Goal: Task Accomplishment & Management: Use online tool/utility

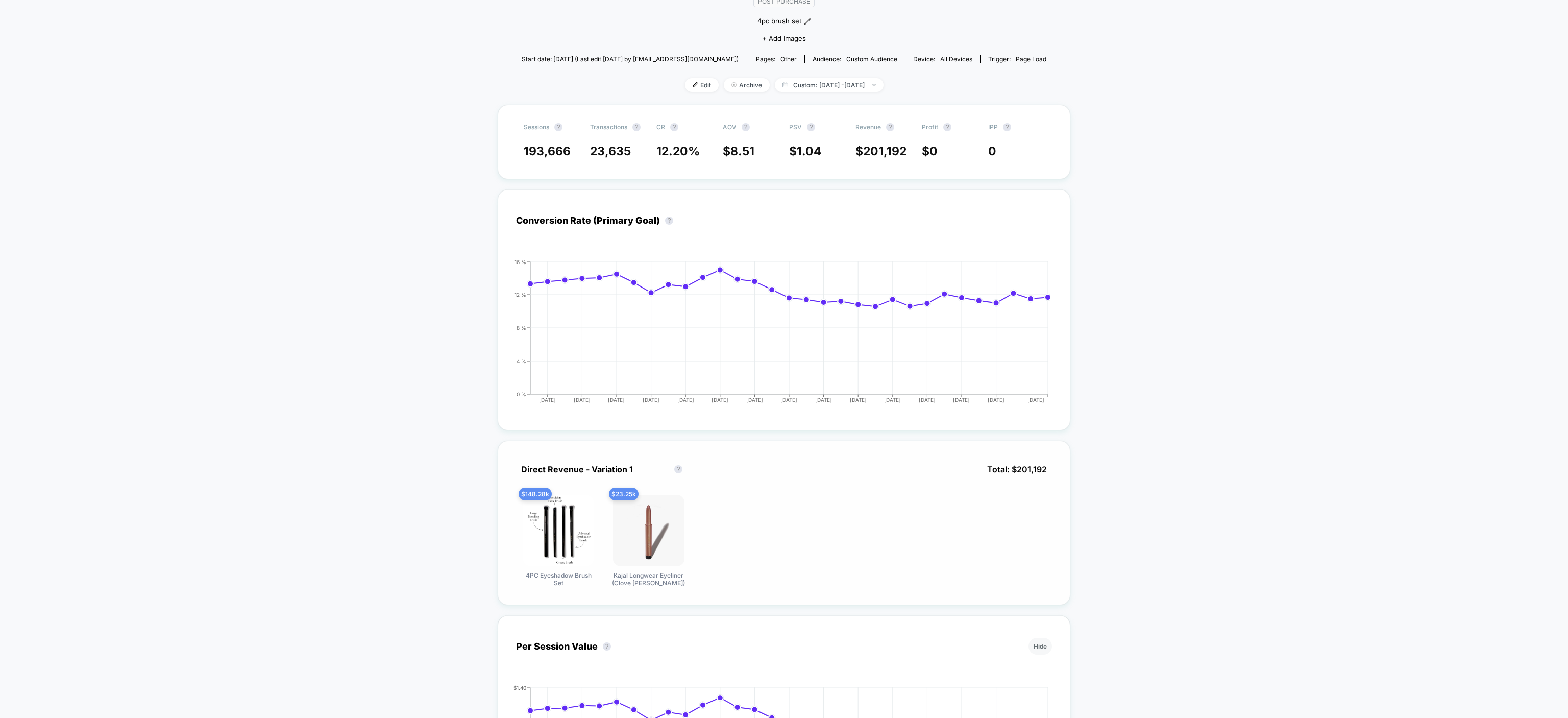
scroll to position [205, 0]
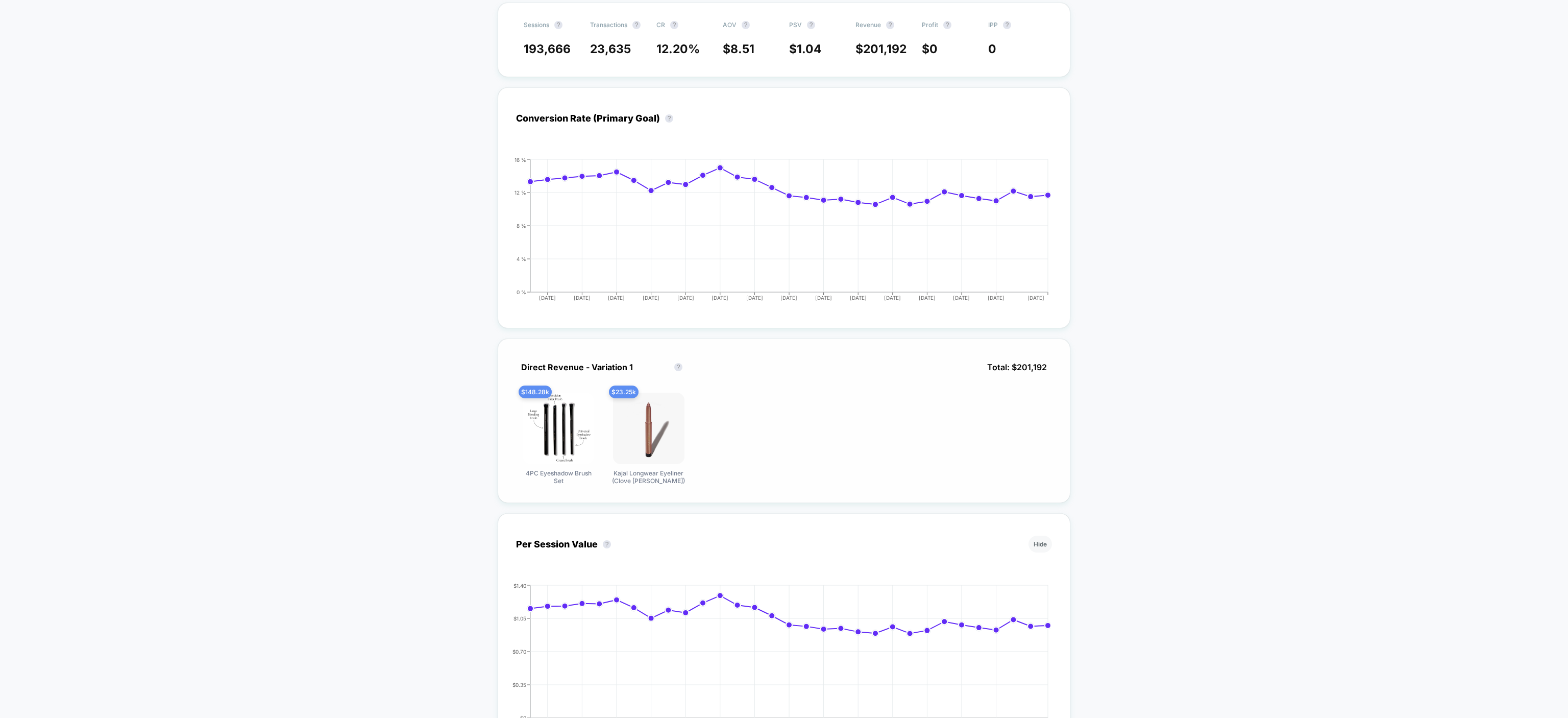
drag, startPoint x: 989, startPoint y: 369, endPoint x: 1043, endPoint y: 373, distance: 54.1
click at [1043, 373] on span "Total: $ 201,192" at bounding box center [1017, 367] width 70 height 21
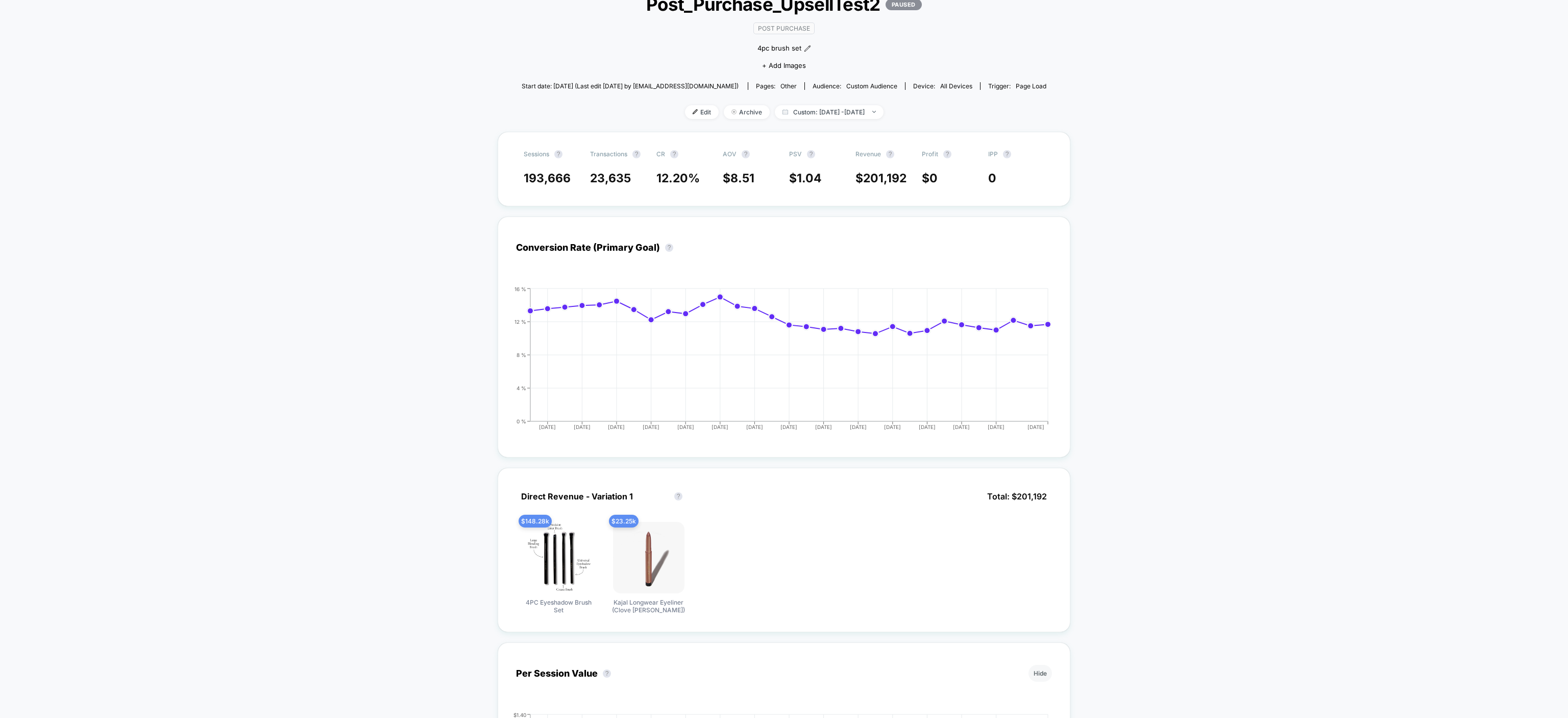
scroll to position [0, 0]
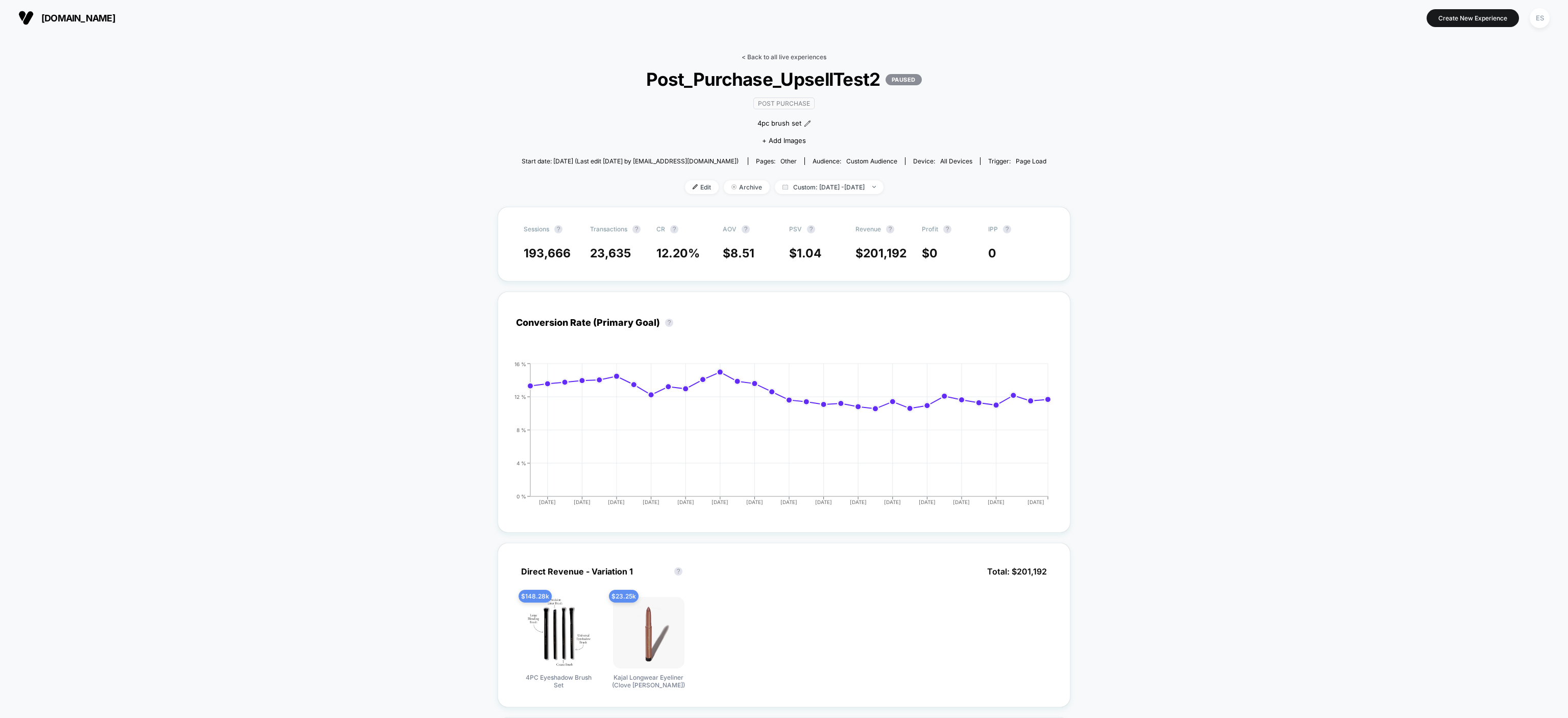
click at [757, 56] on link "< Back to all live experiences" at bounding box center [784, 57] width 84 height 8
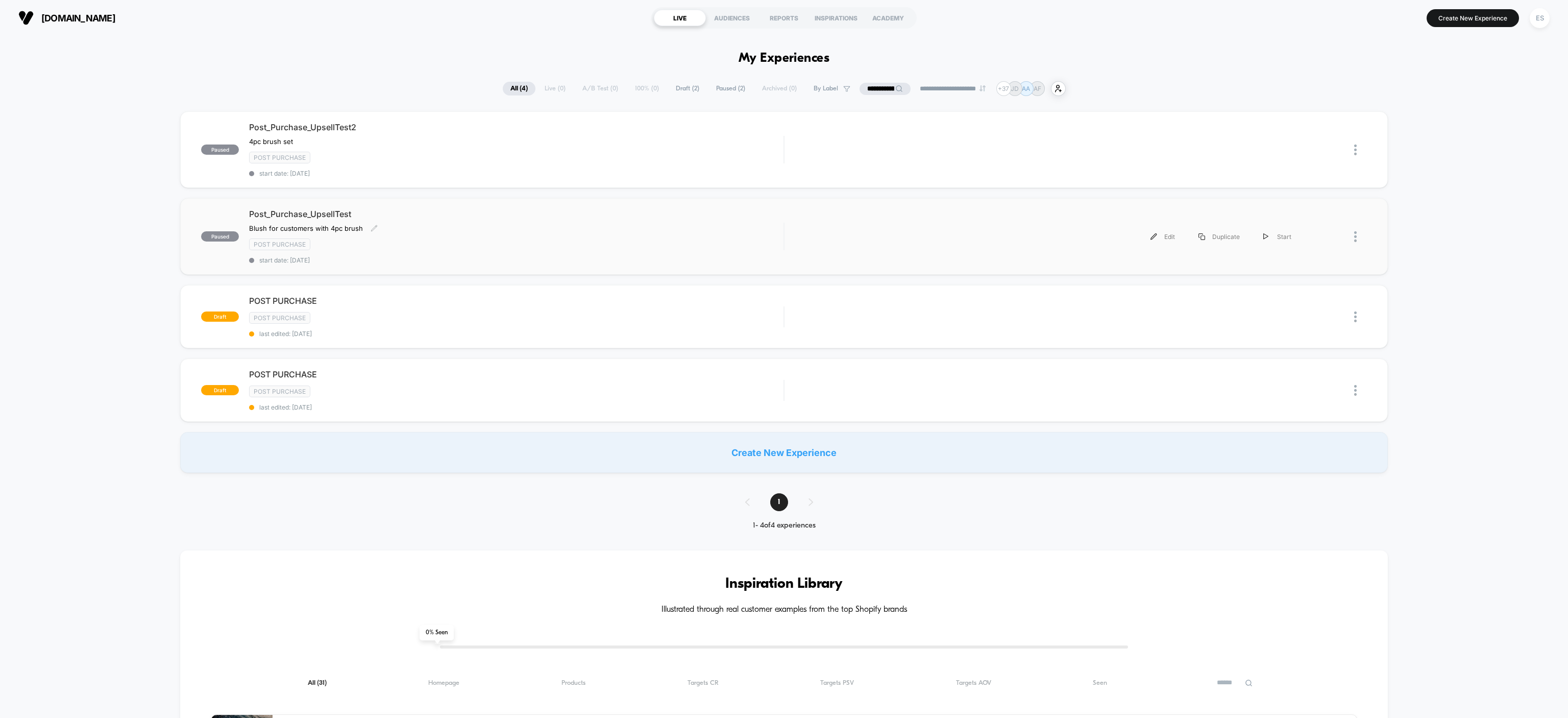
click at [290, 214] on span "Post_Purchase_UpsellTest" at bounding box center [516, 214] width 534 height 10
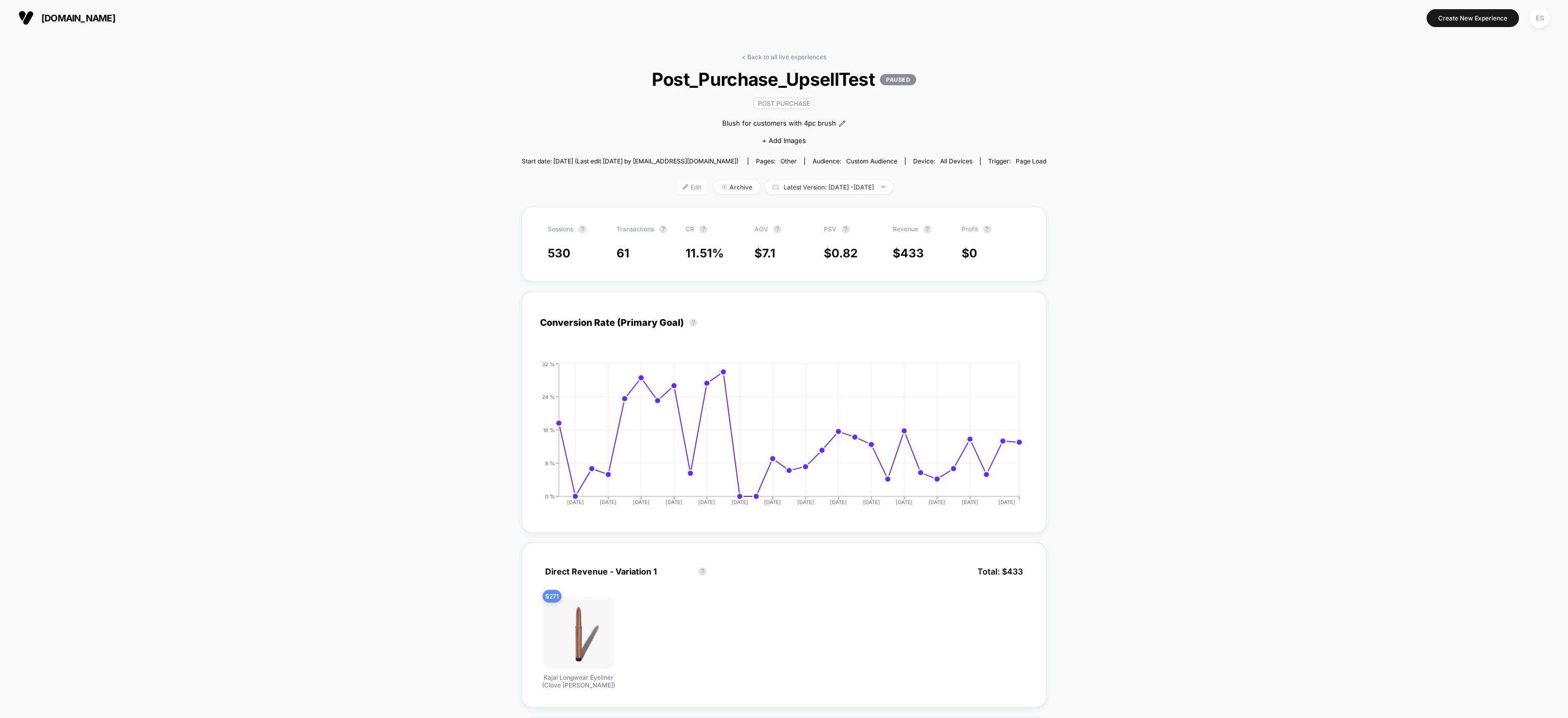
click at [683, 187] on img at bounding box center [685, 187] width 5 height 5
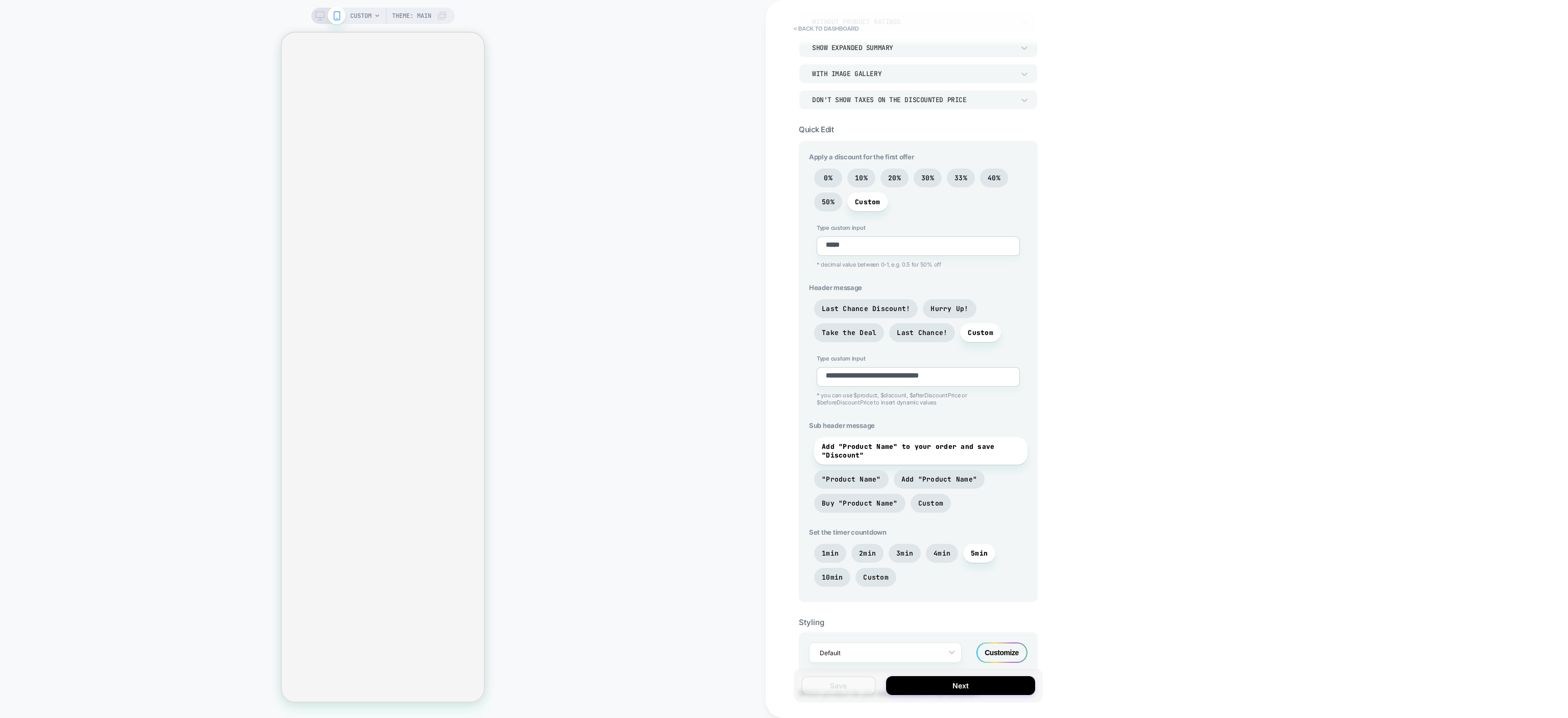
scroll to position [205, 0]
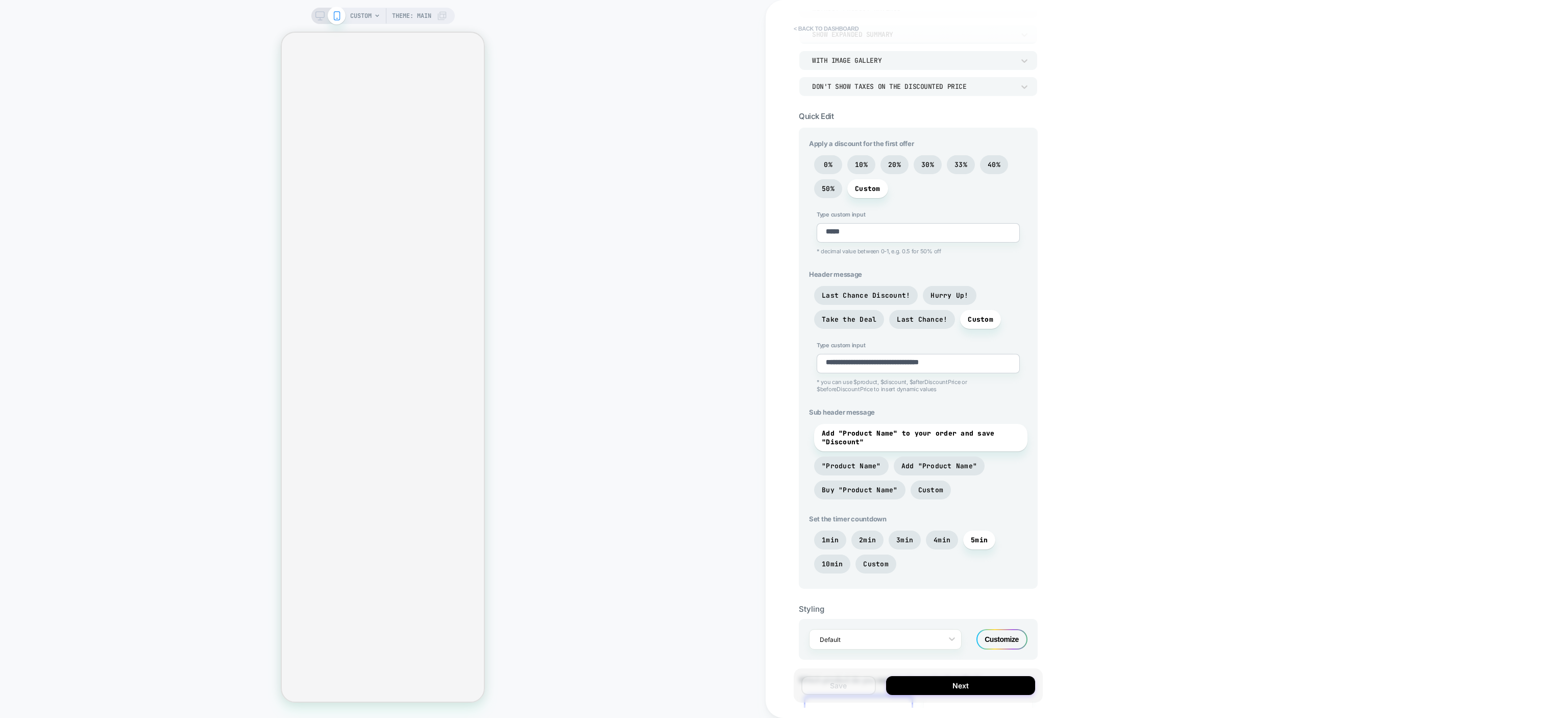
click at [806, 26] on button "< back to dashboard" at bounding box center [826, 28] width 75 height 16
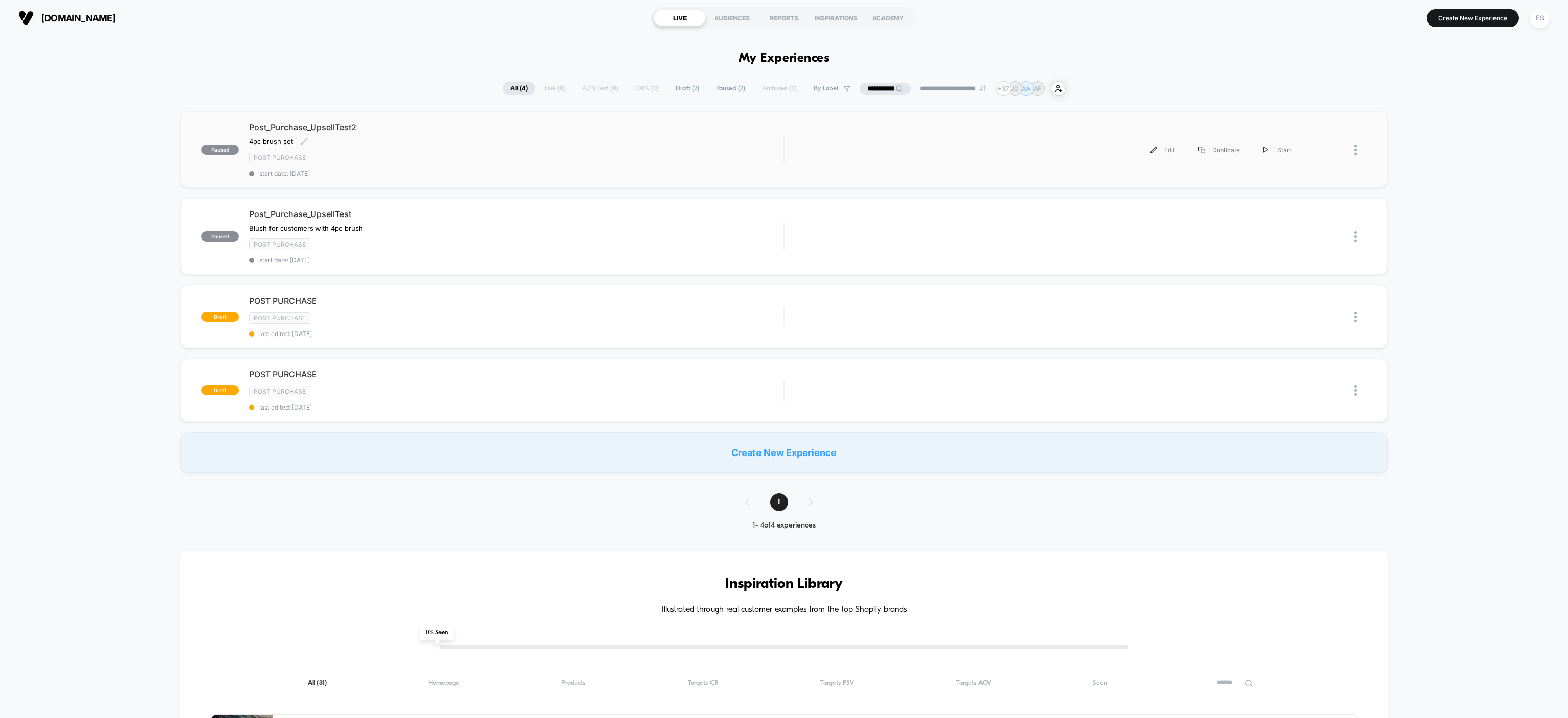
click at [292, 126] on span "Post_Purchase_UpsellTest2" at bounding box center [516, 127] width 534 height 10
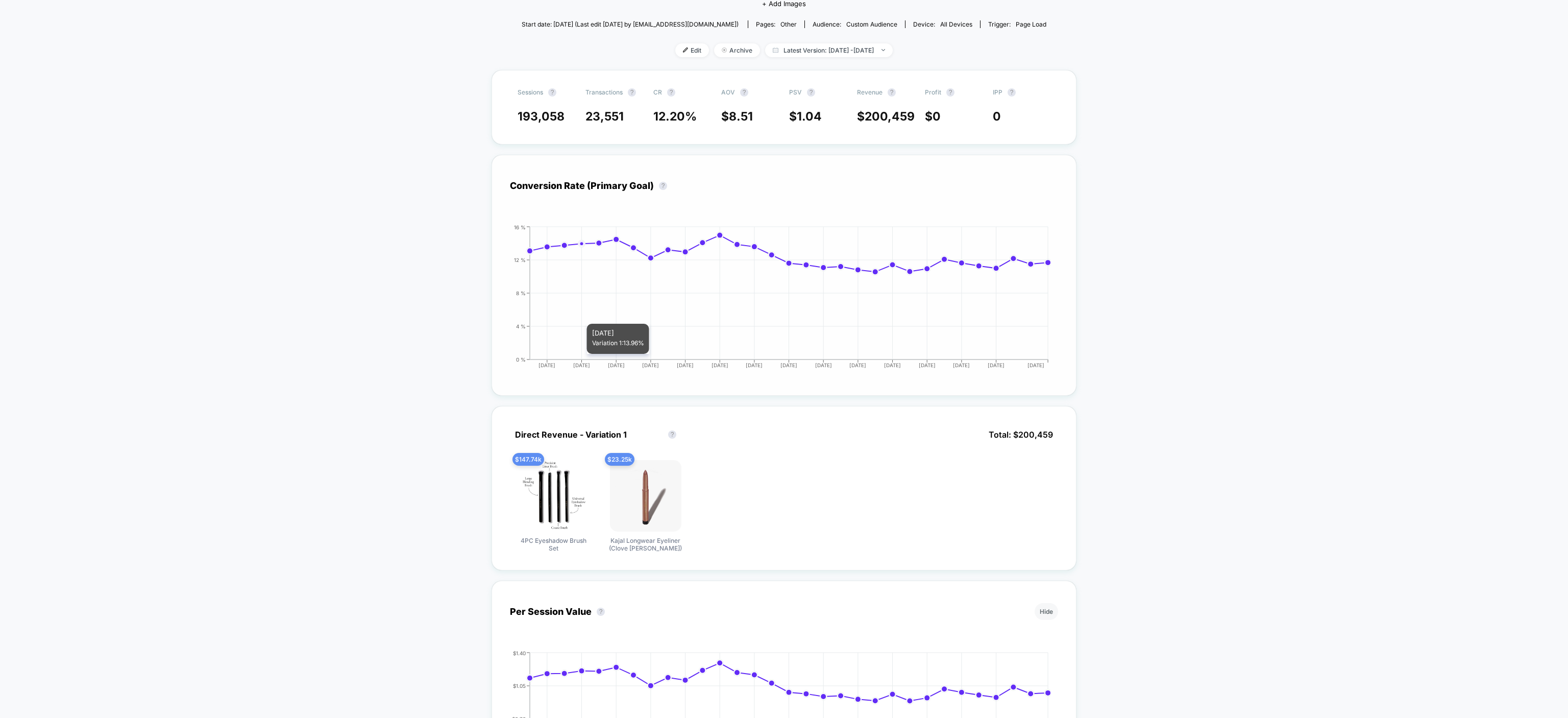
scroll to position [102, 0]
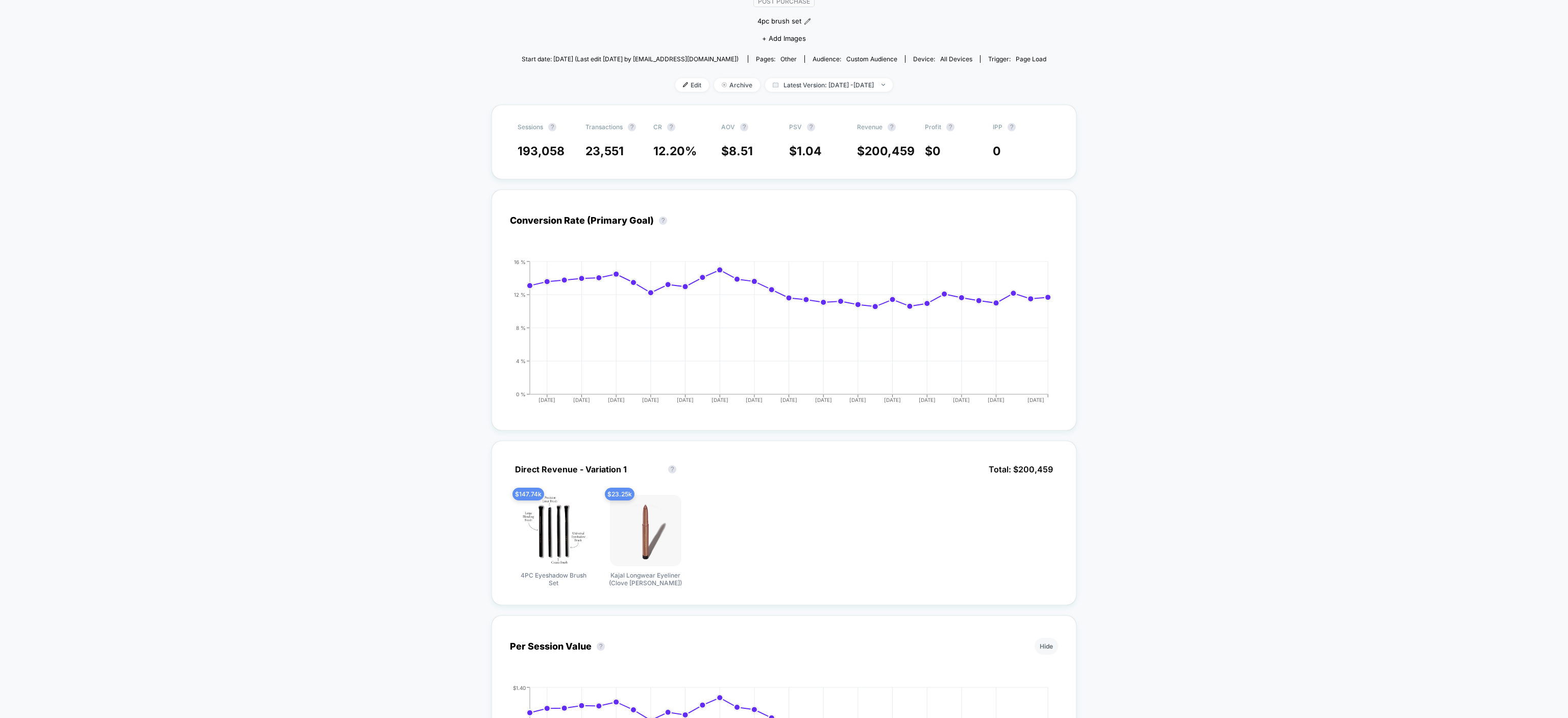
click at [777, 89] on span "Latest Version: [DATE] - [DATE]" at bounding box center [829, 85] width 128 height 13
click at [762, 234] on button "Overall" at bounding box center [757, 232] width 28 height 9
click at [777, 274] on button "Apply" at bounding box center [828, 281] width 172 height 17
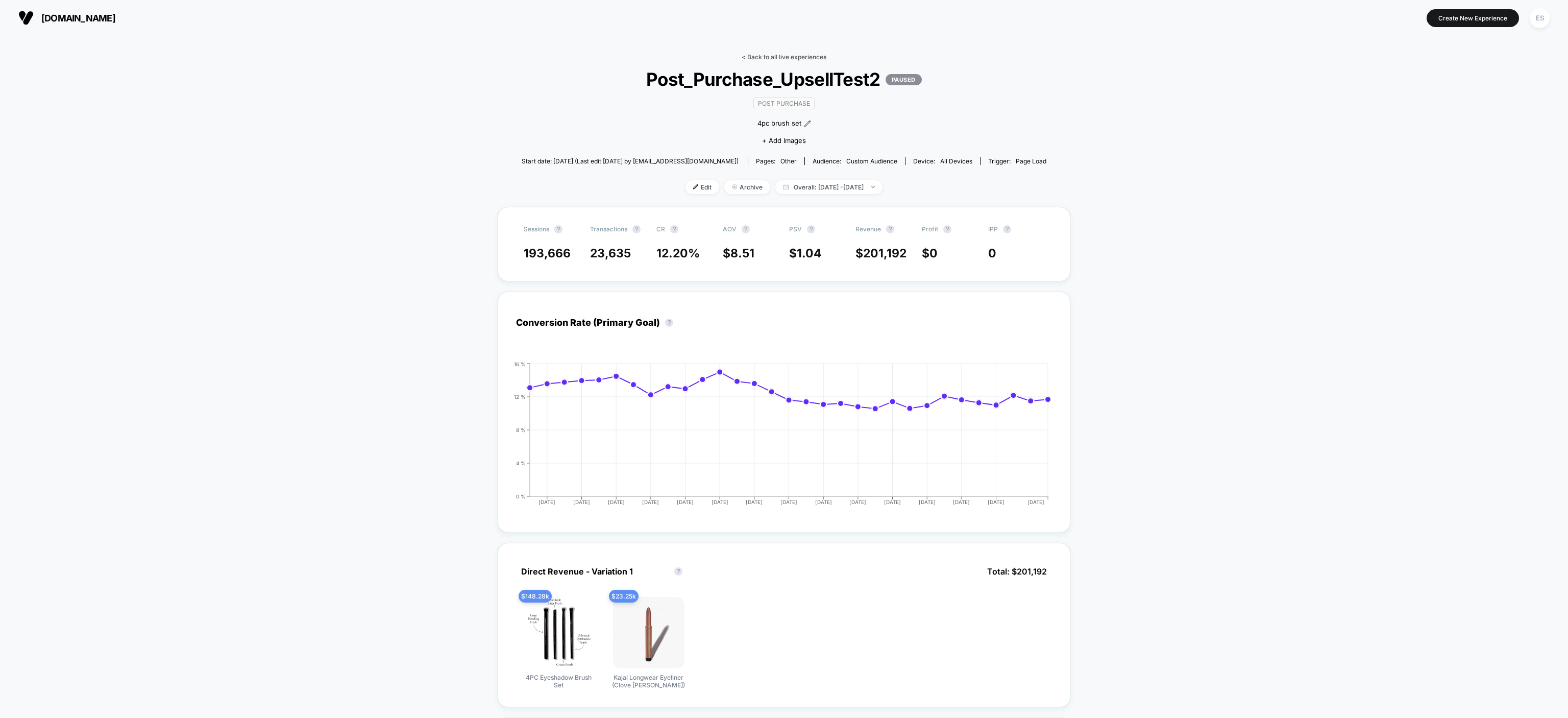
click at [750, 54] on link "< Back to all live experiences" at bounding box center [784, 57] width 84 height 8
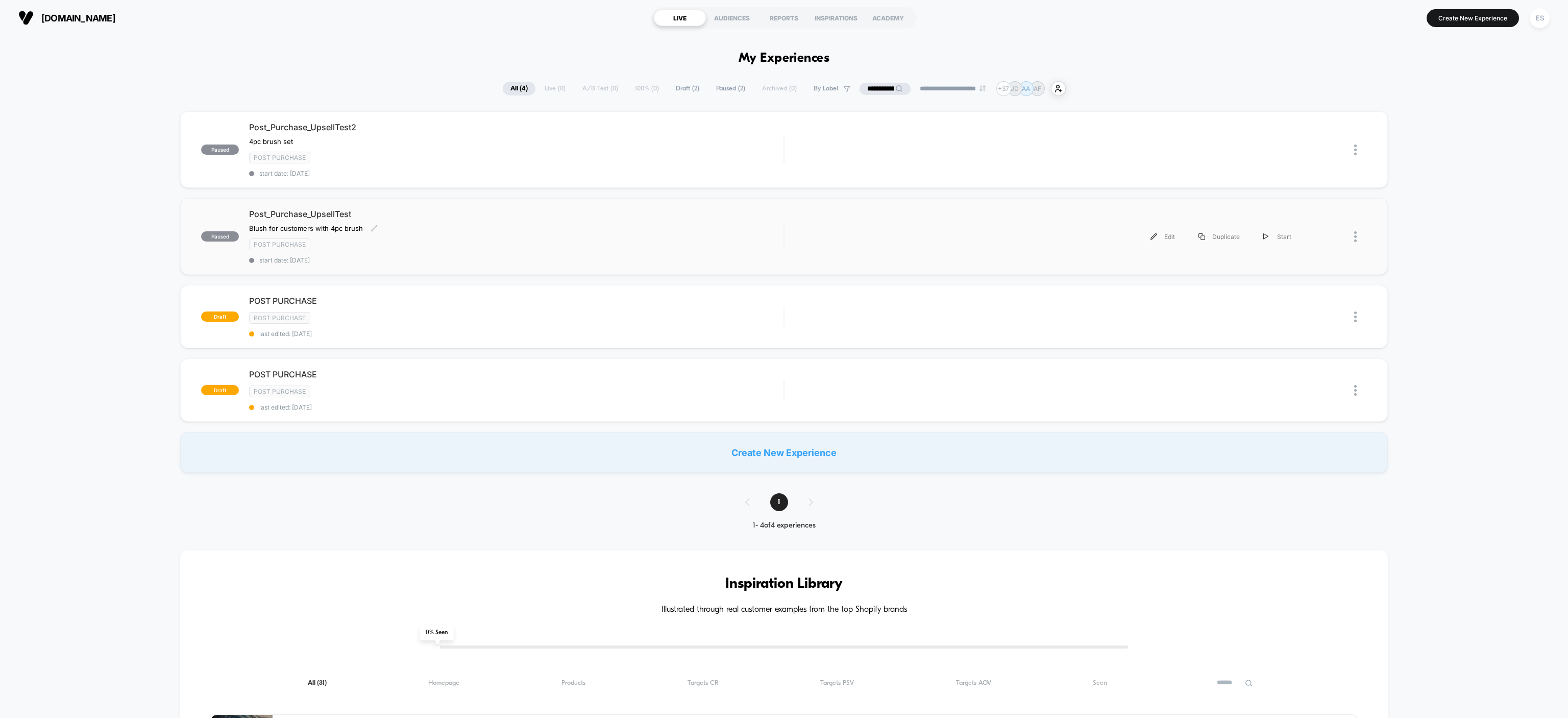
click at [339, 212] on span "Post_Purchase_UpsellTest" at bounding box center [516, 214] width 534 height 10
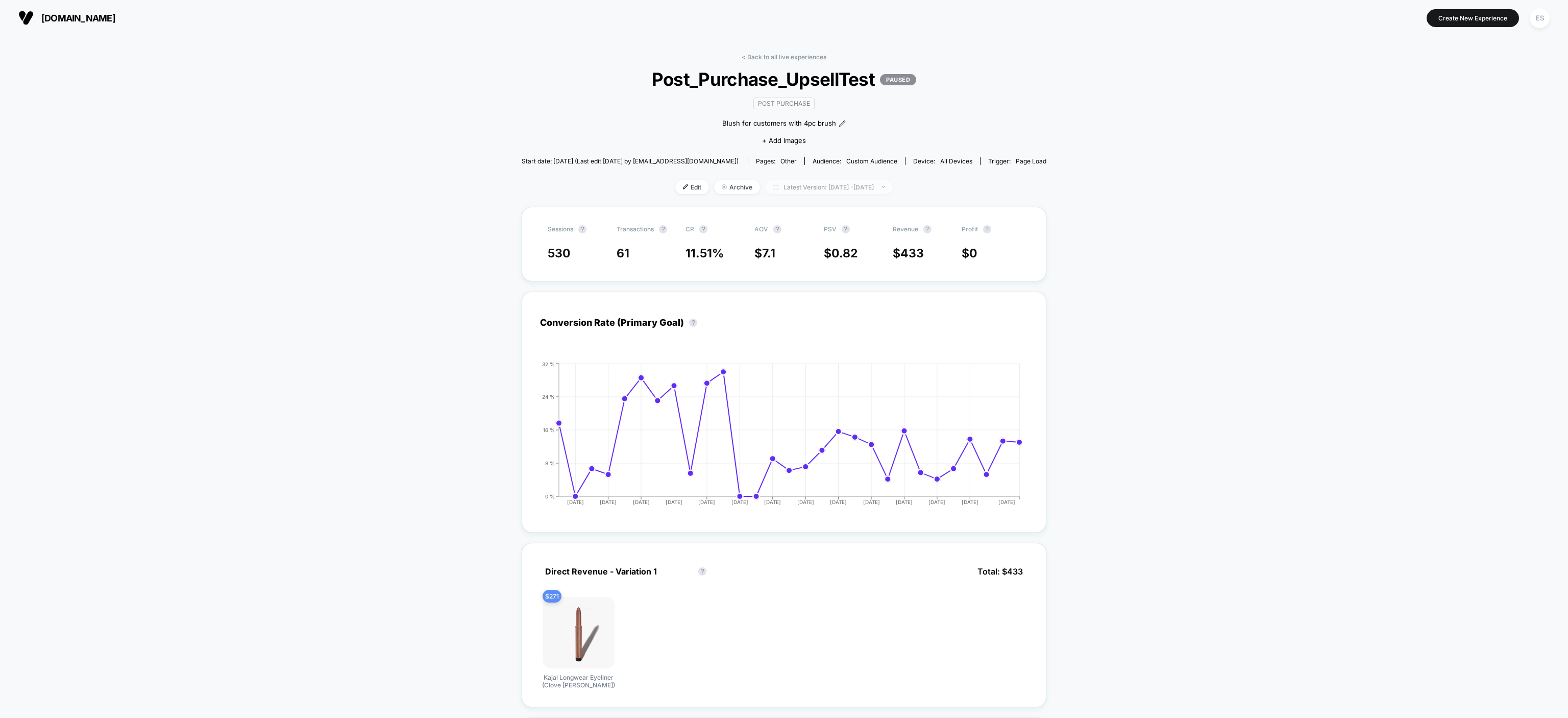
click at [773, 187] on img at bounding box center [776, 187] width 6 height 5
click at [764, 334] on button "Overall" at bounding box center [757, 334] width 28 height 9
click at [782, 386] on button "Apply" at bounding box center [828, 383] width 172 height 17
click at [765, 54] on link "< Back to all live experiences" at bounding box center [784, 57] width 84 height 8
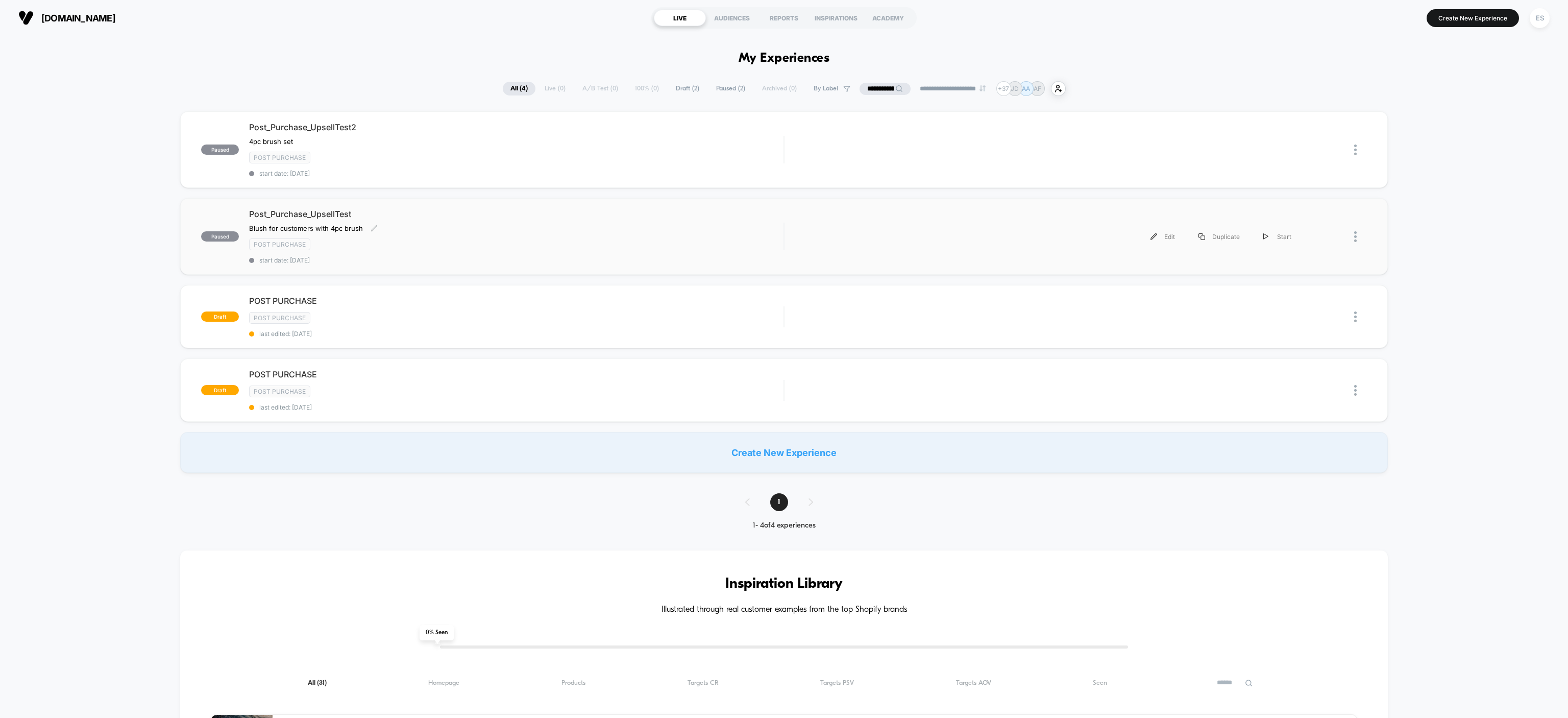
click at [297, 212] on span "Post_Purchase_UpsellTest" at bounding box center [516, 214] width 534 height 10
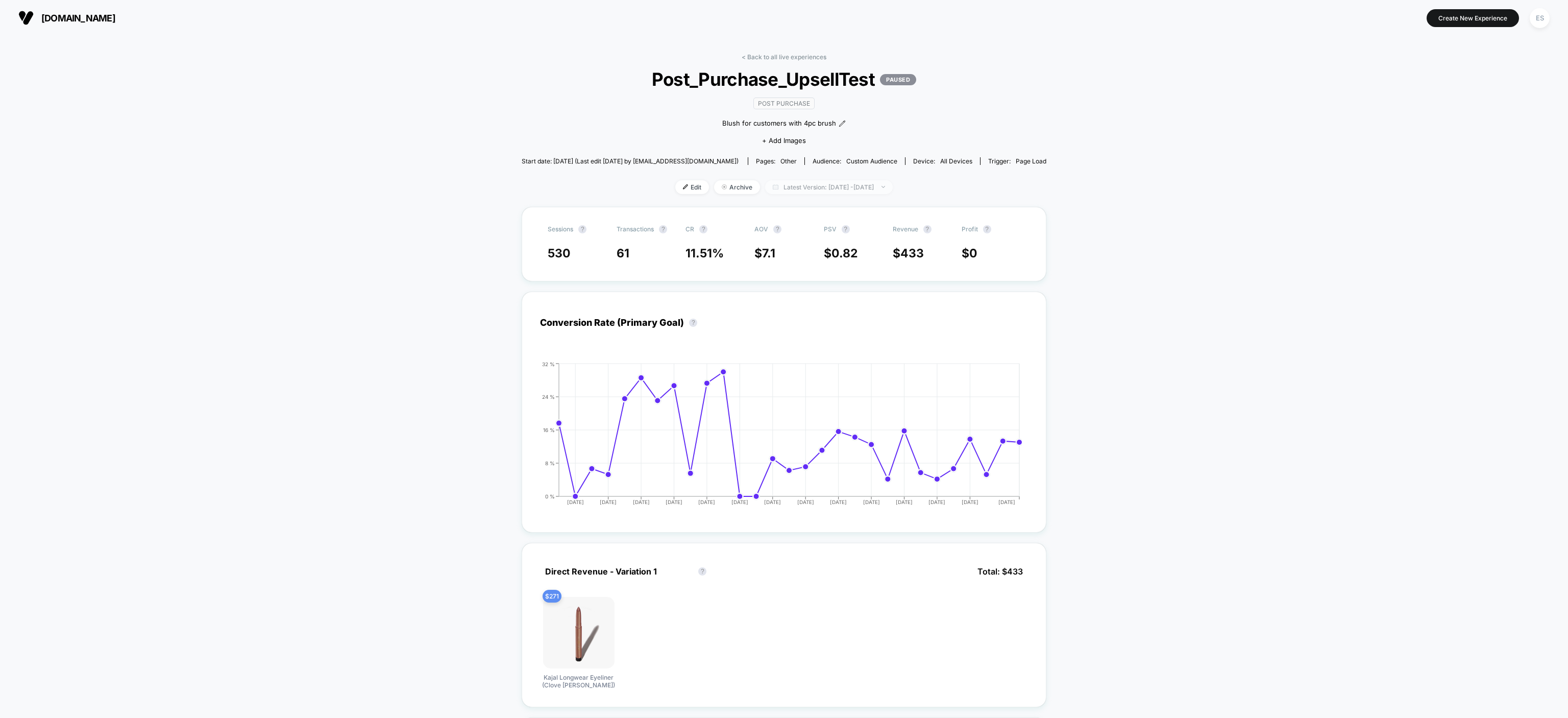
click at [768, 185] on span "Latest Version: [DATE] - [DATE]" at bounding box center [829, 187] width 128 height 13
click at [760, 335] on button "Overall" at bounding box center [757, 334] width 28 height 9
click at [818, 381] on button "Apply" at bounding box center [828, 383] width 172 height 17
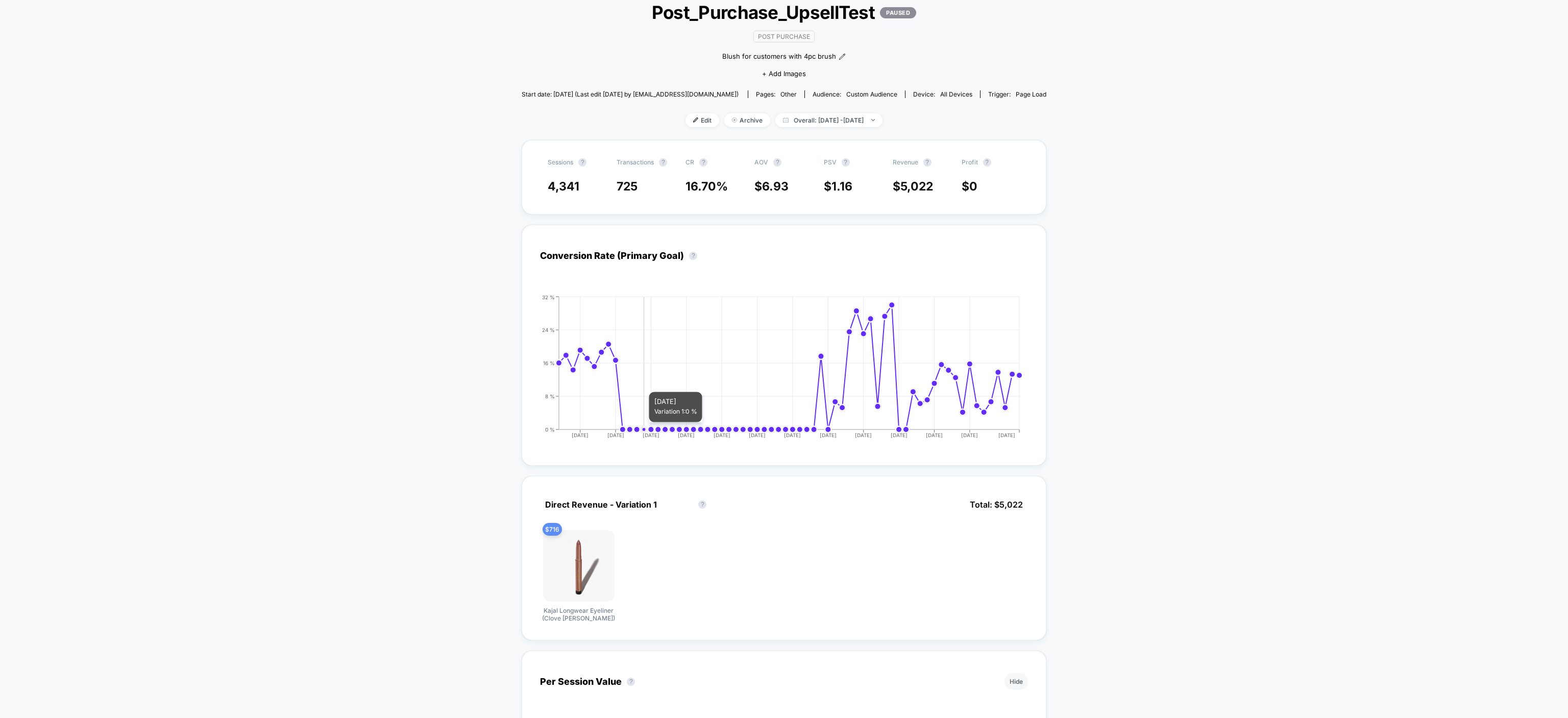
scroll to position [102, 0]
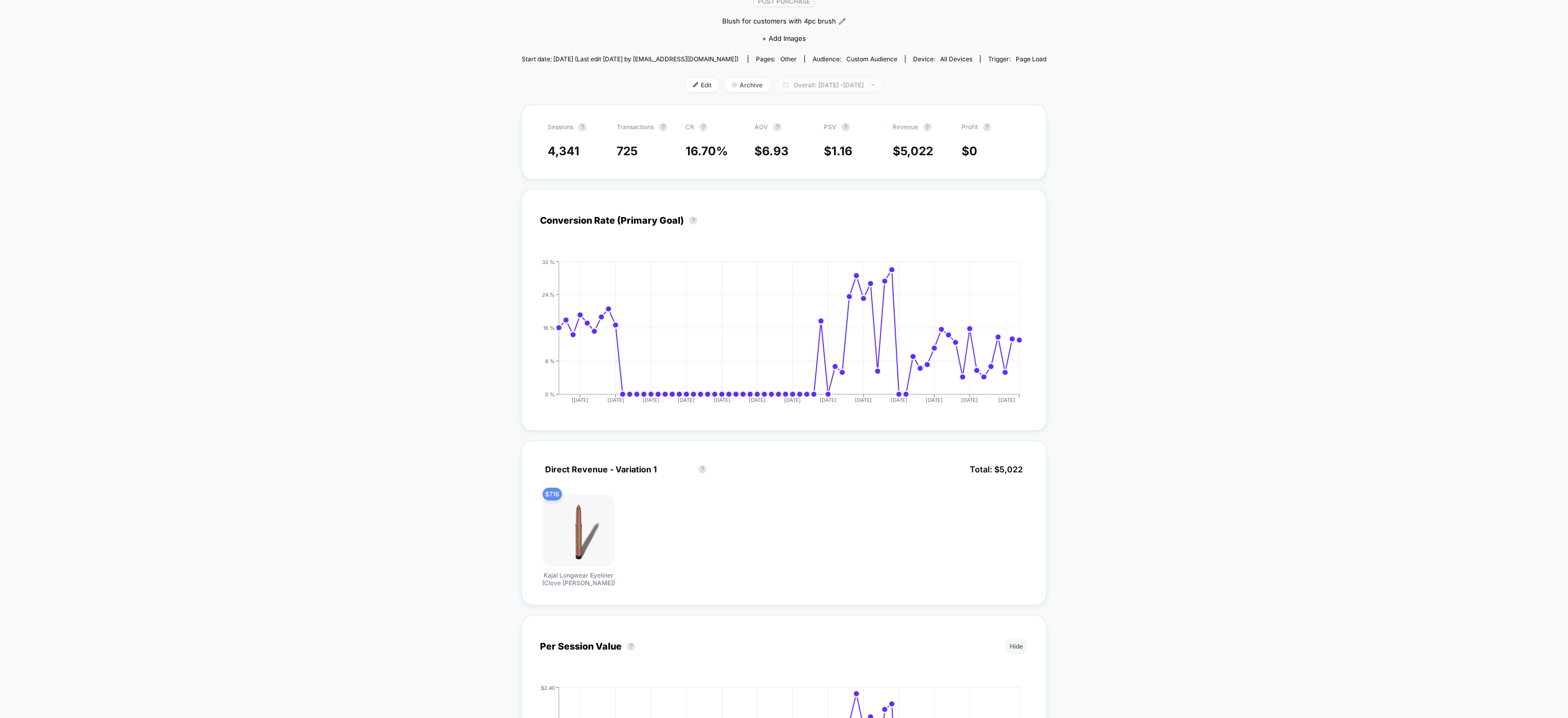
click at [779, 81] on span "Overall: [DATE] - [DATE]" at bounding box center [828, 85] width 107 height 13
click at [769, 254] on button "Previous Versions" at bounding box center [774, 252] width 63 height 9
click at [778, 199] on button "Apply" at bounding box center [828, 191] width 172 height 17
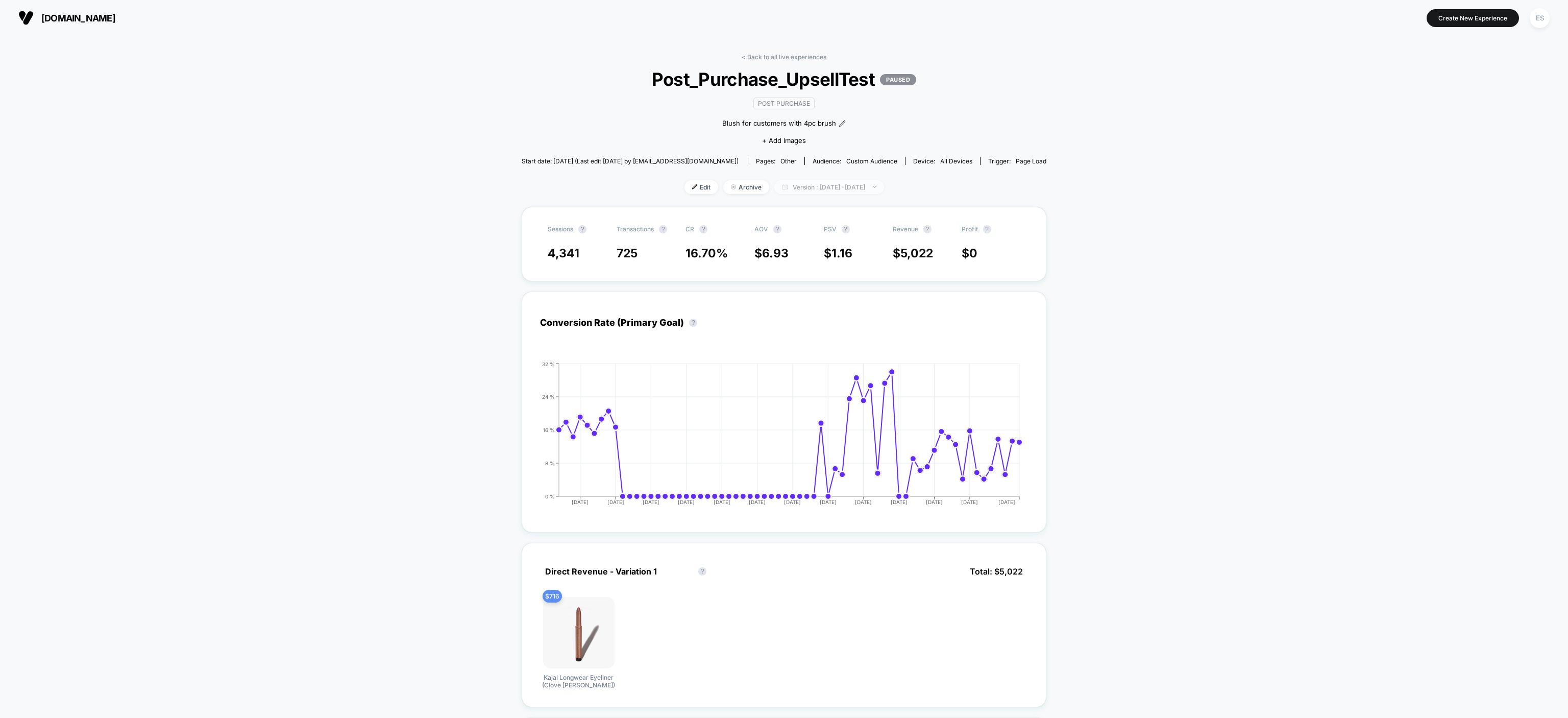
click at [782, 191] on span "Version : [DATE] - [DATE]" at bounding box center [829, 187] width 110 height 13
click at [788, 248] on div "Version 3 - current (31 Days) Version 1 (9 Days)" at bounding box center [790, 250] width 95 height 39
click at [789, 241] on button "Version 3 - current (31 Days)" at bounding box center [790, 240] width 95 height 9
click at [799, 293] on button "Apply" at bounding box center [828, 293] width 172 height 17
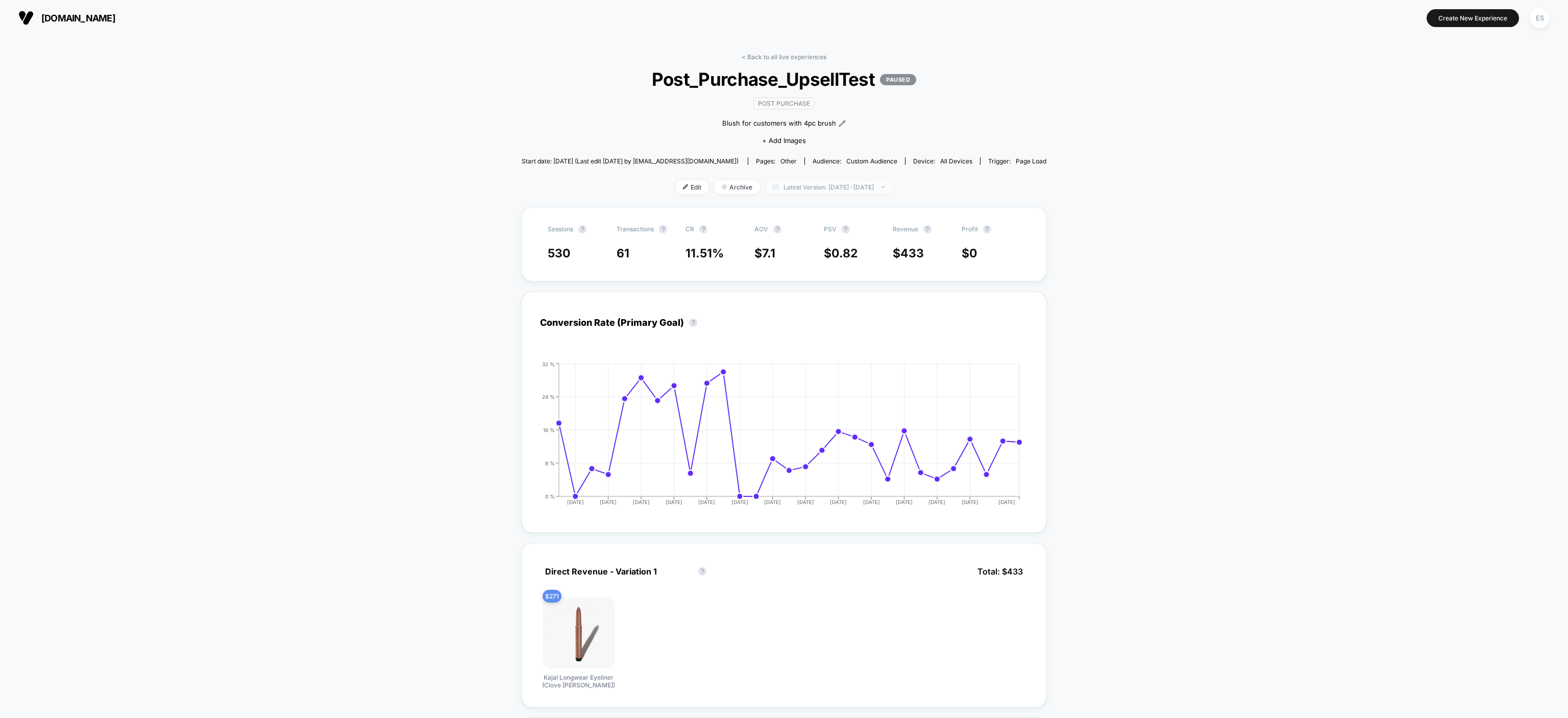
click at [791, 180] on span "Latest Version: [DATE] - [DATE]" at bounding box center [829, 187] width 128 height 13
click at [768, 181] on span "Latest Version: [DATE] - [DATE]" at bounding box center [829, 187] width 128 height 13
click at [749, 58] on link "< Back to all live experiences" at bounding box center [784, 57] width 84 height 8
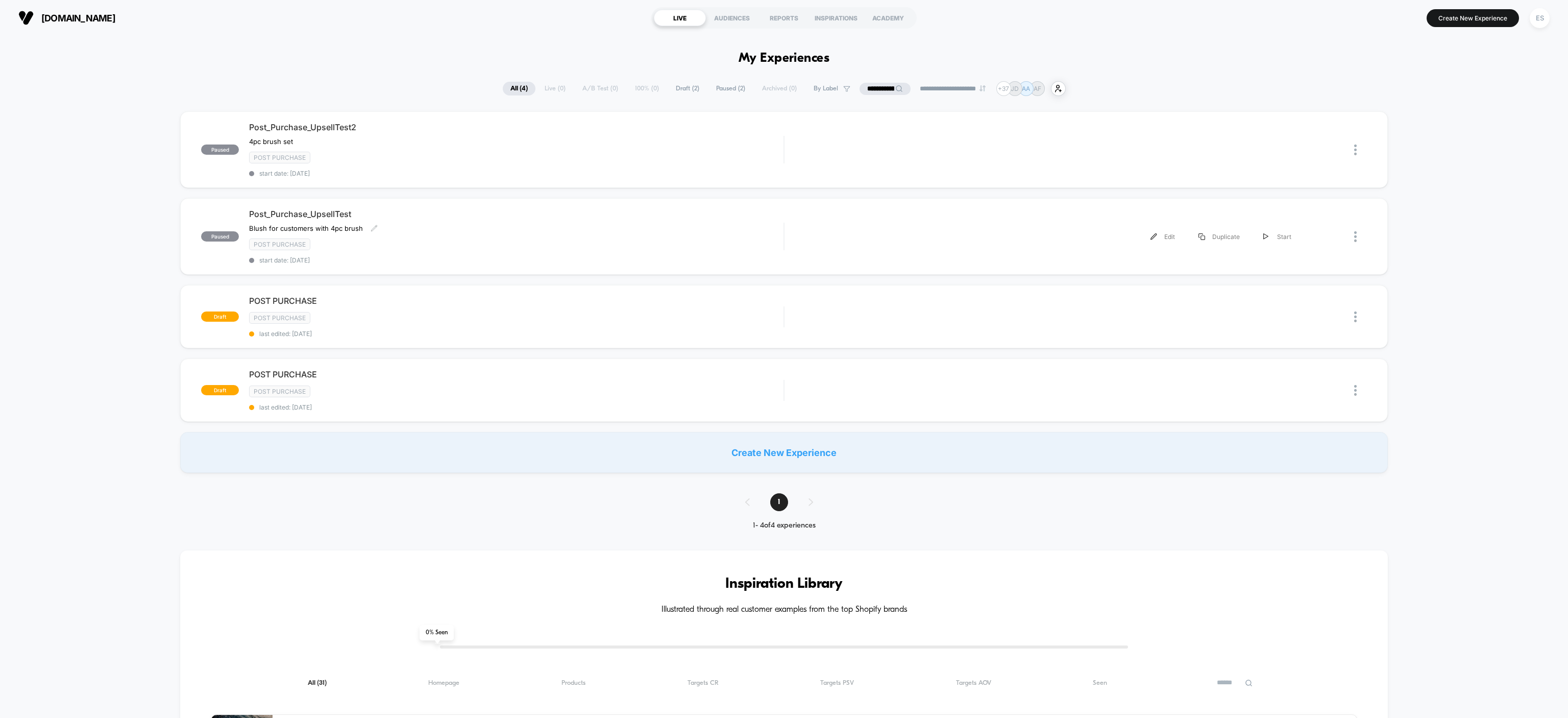
drag, startPoint x: 302, startPoint y: 214, endPoint x: 341, endPoint y: 228, distance: 41.4
click at [304, 214] on span "Post_Purchase_UpsellTest" at bounding box center [516, 214] width 534 height 10
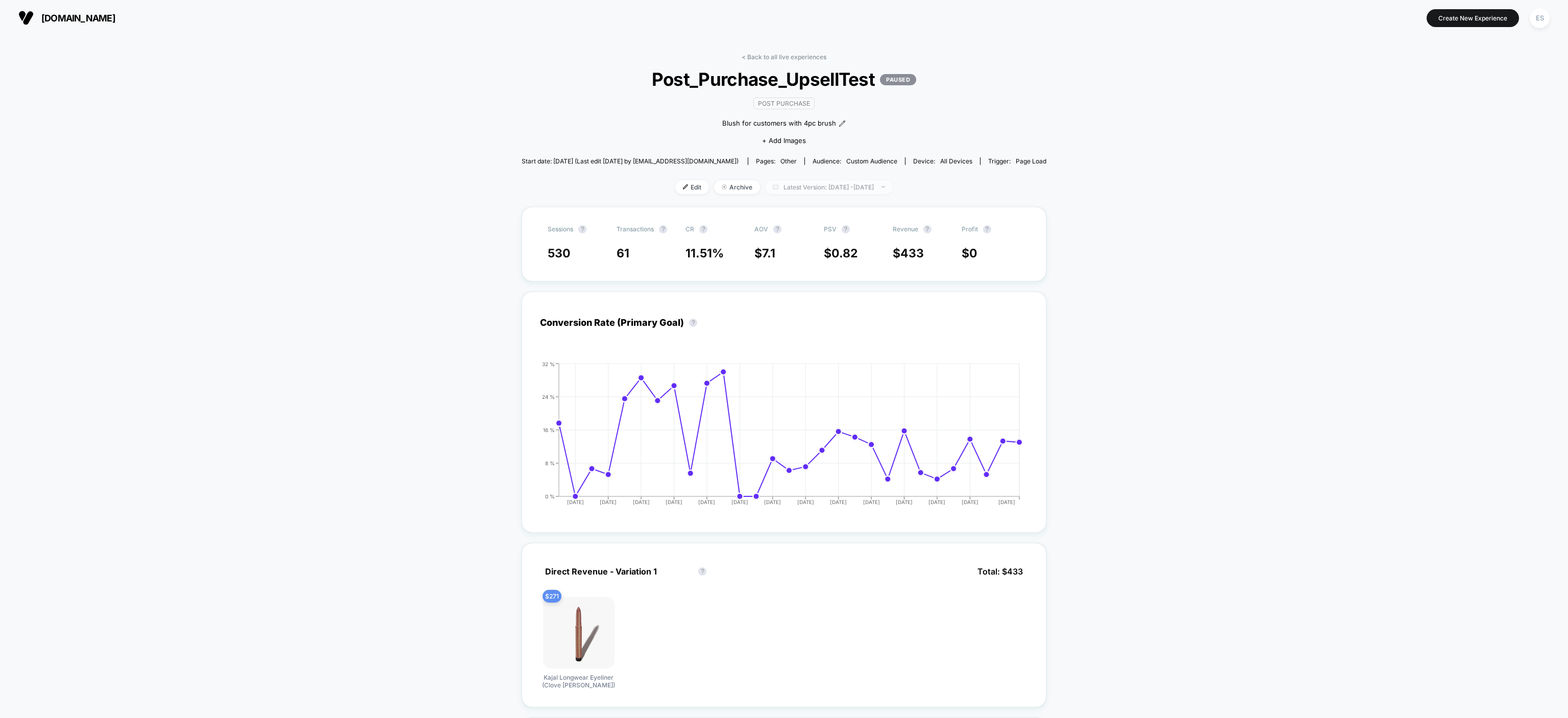
drag, startPoint x: 753, startPoint y: 177, endPoint x: 753, endPoint y: 183, distance: 6.0
click at [753, 179] on div "< Back to all live experiences Post_Purchase_UpsellTest PAUSED Post Purchase Bl…" at bounding box center [784, 130] width 525 height 153
click at [765, 189] on span "Latest Version: [DATE] - [DATE]" at bounding box center [829, 187] width 128 height 13
click at [764, 351] on button "Previous Versions" at bounding box center [774, 354] width 63 height 9
click at [776, 301] on button "Apply" at bounding box center [828, 293] width 172 height 17
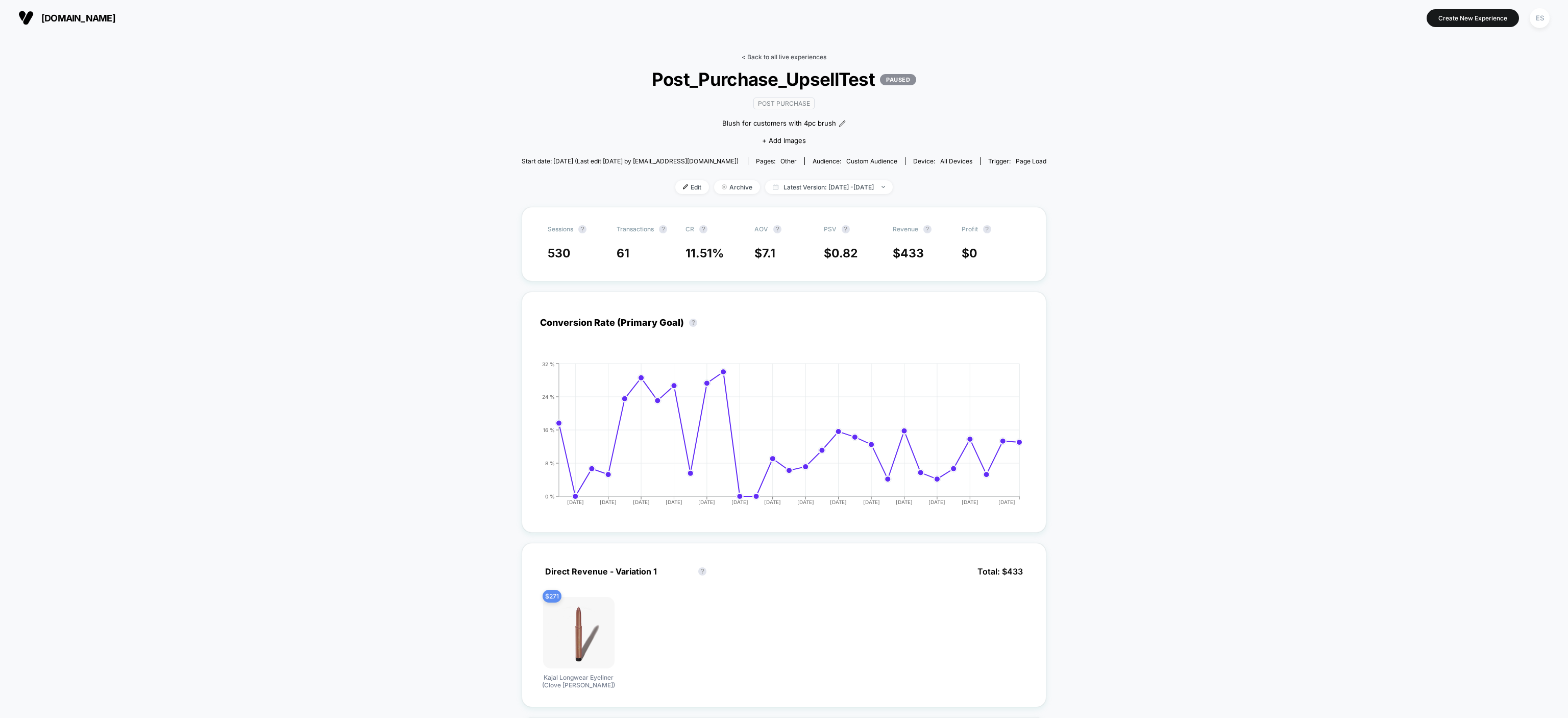
click at [749, 56] on link "< Back to all live experiences" at bounding box center [784, 57] width 84 height 8
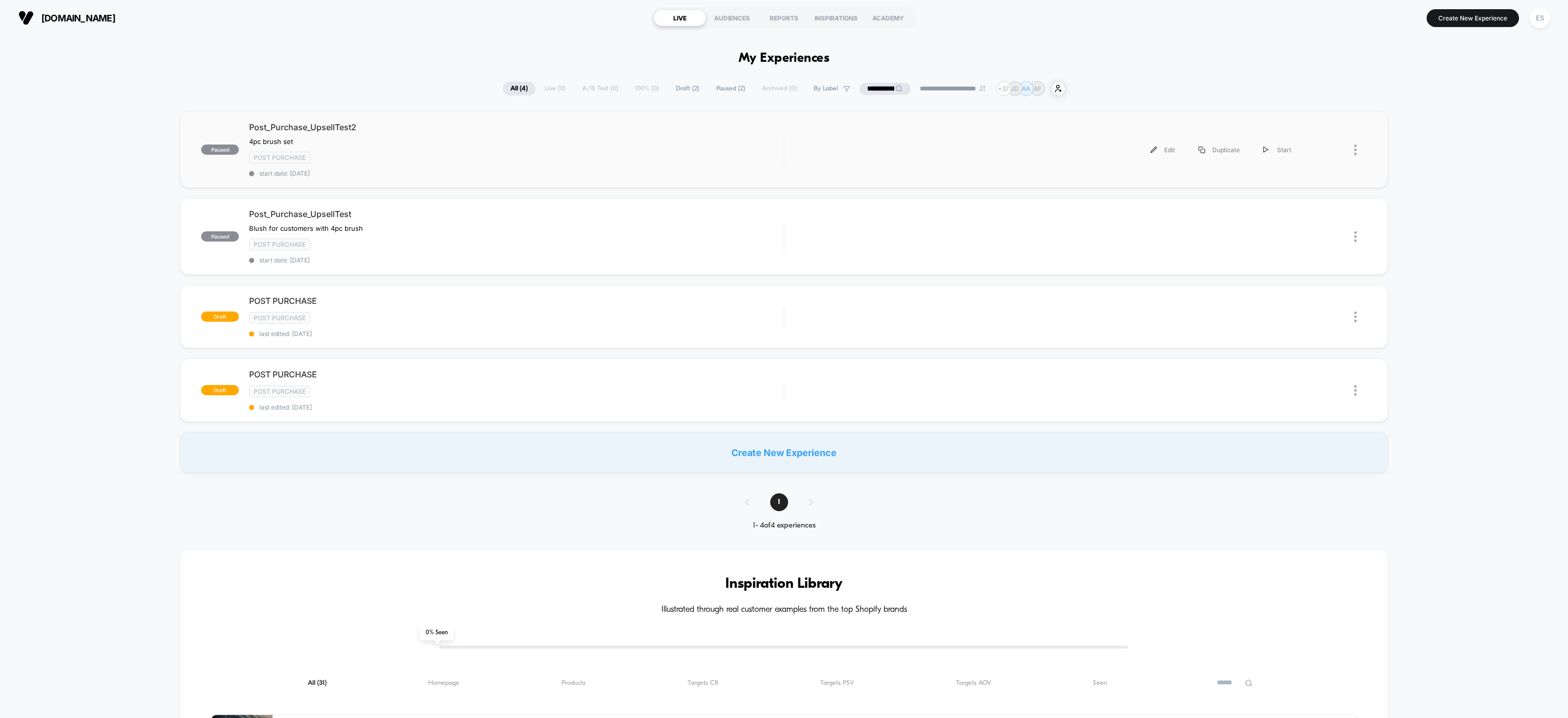
click at [324, 119] on div "paused Post_Purchase_UpsellTest2 4pc brush set Click to edit experience details…" at bounding box center [784, 150] width 1207 height 77
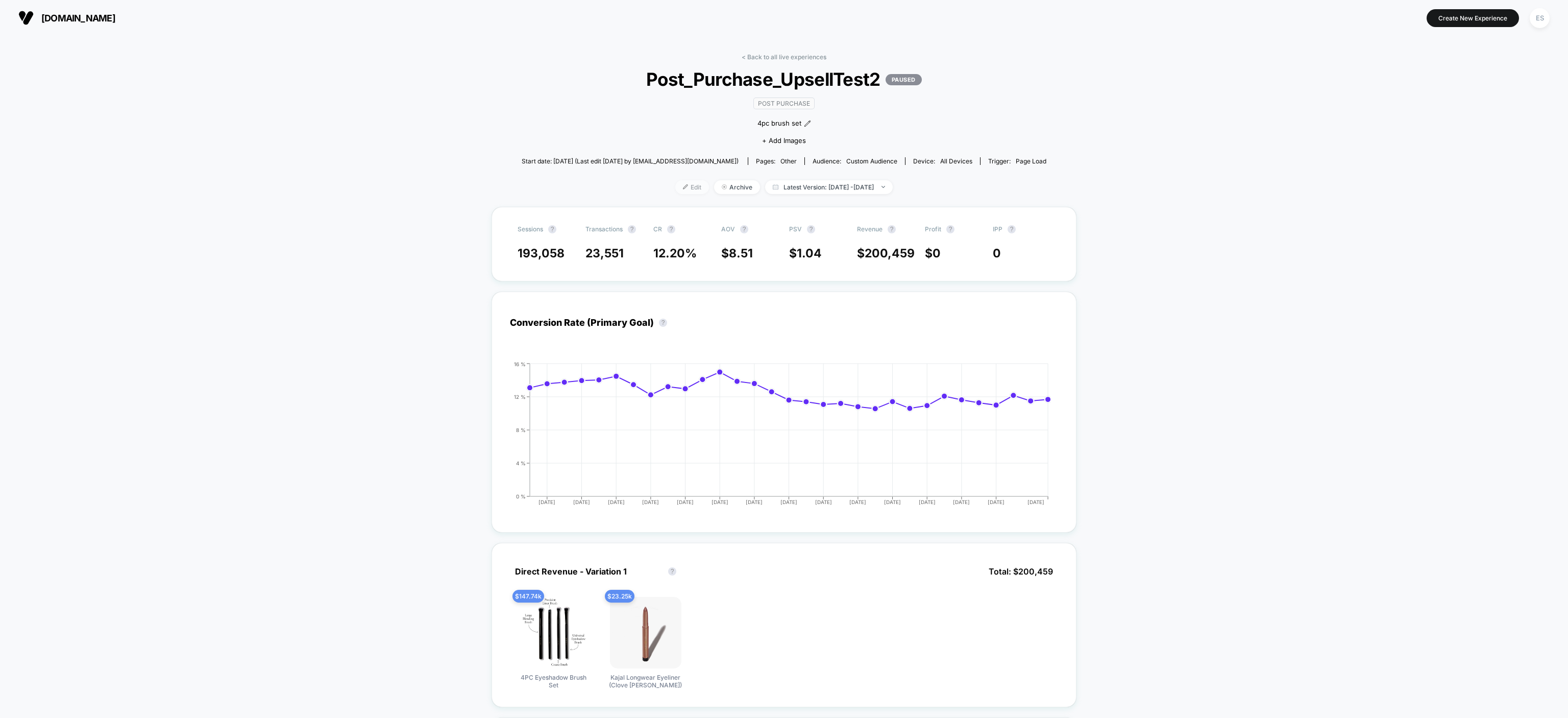
click at [679, 192] on span "Edit" at bounding box center [691, 187] width 33 height 13
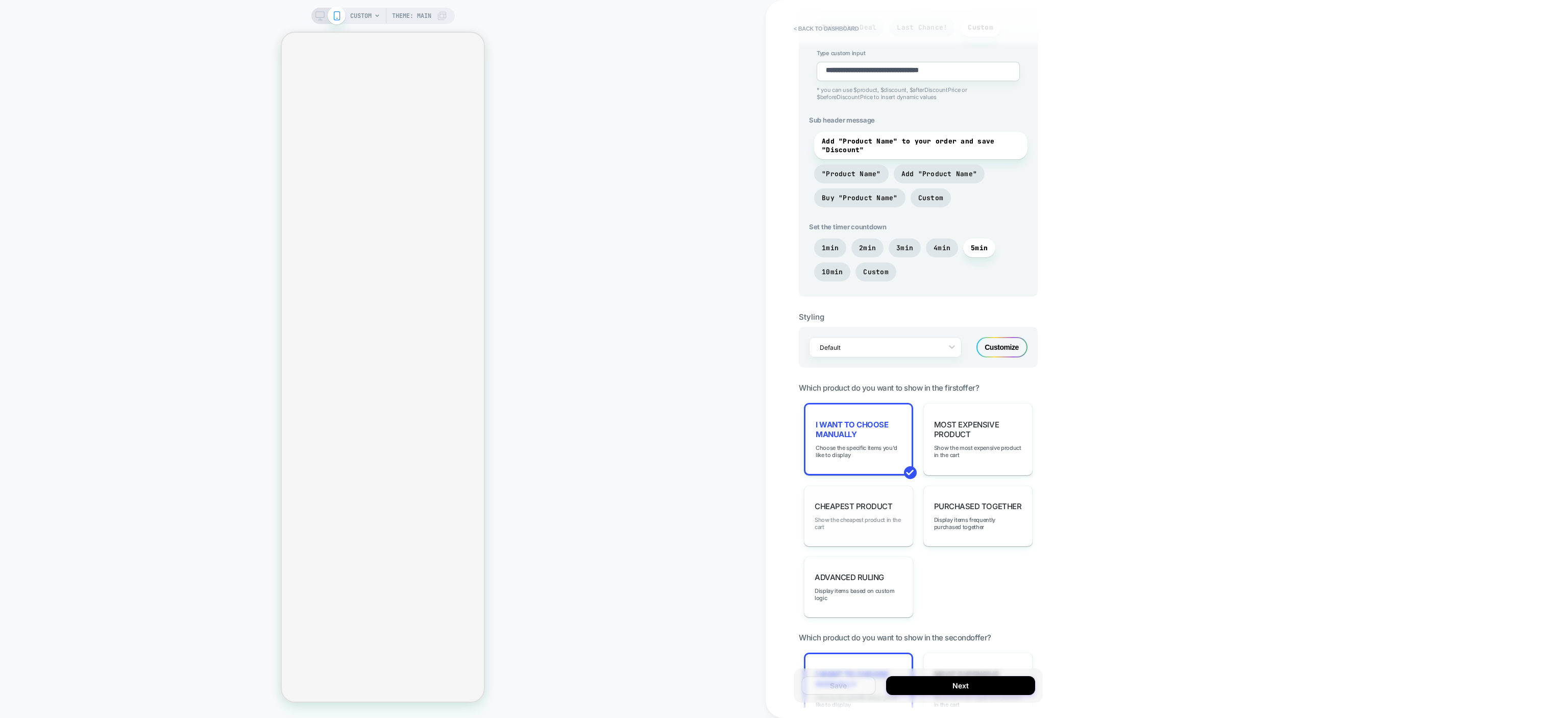
scroll to position [868, 0]
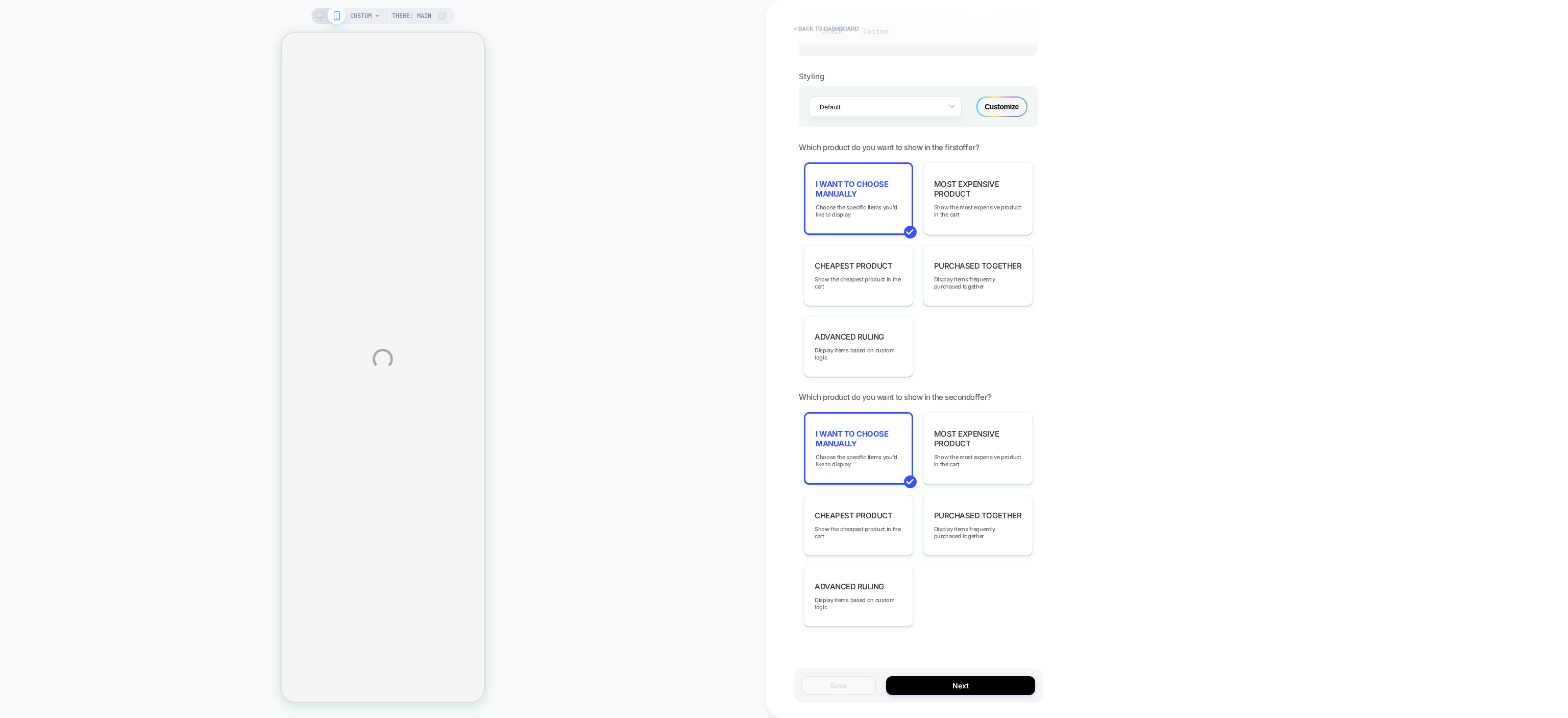
type textarea "*"
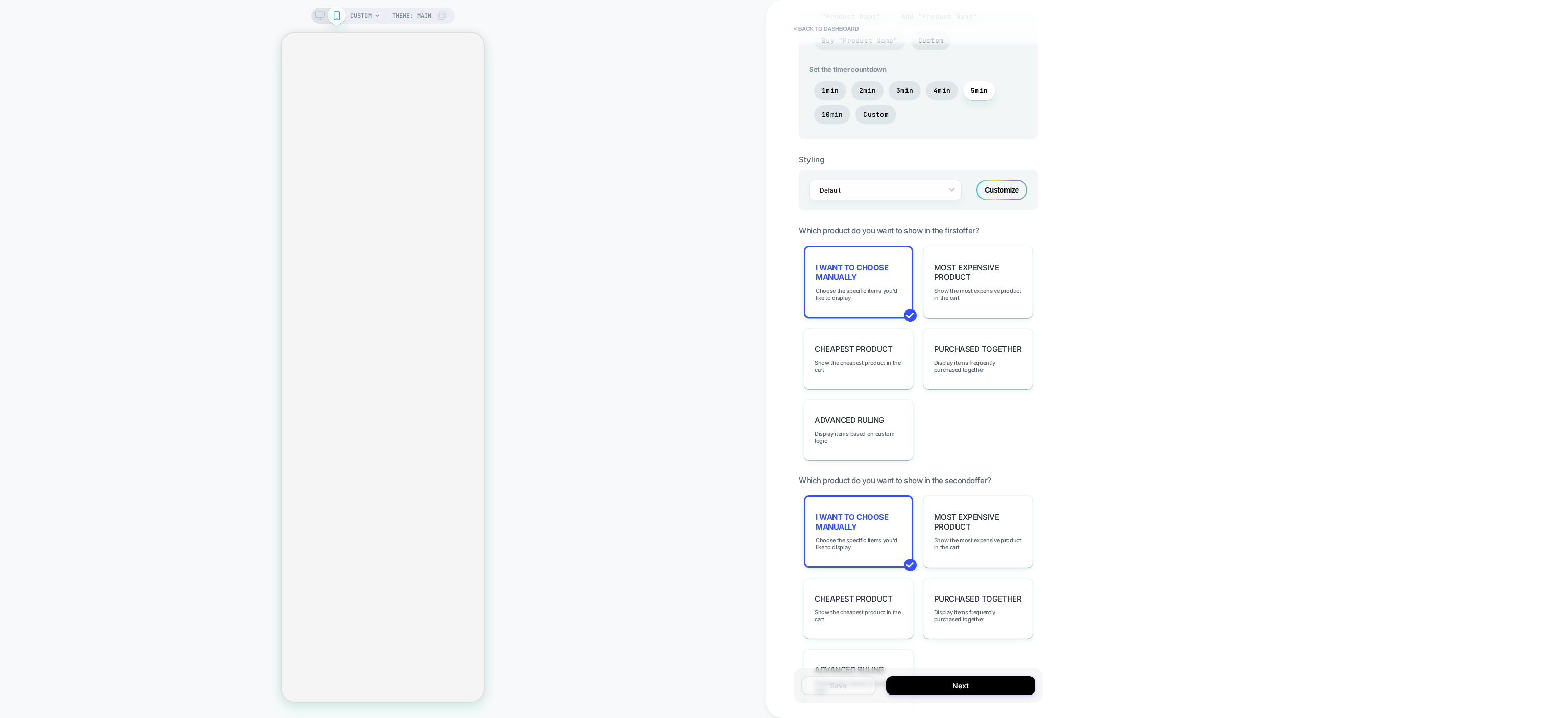
scroll to position [766, 0]
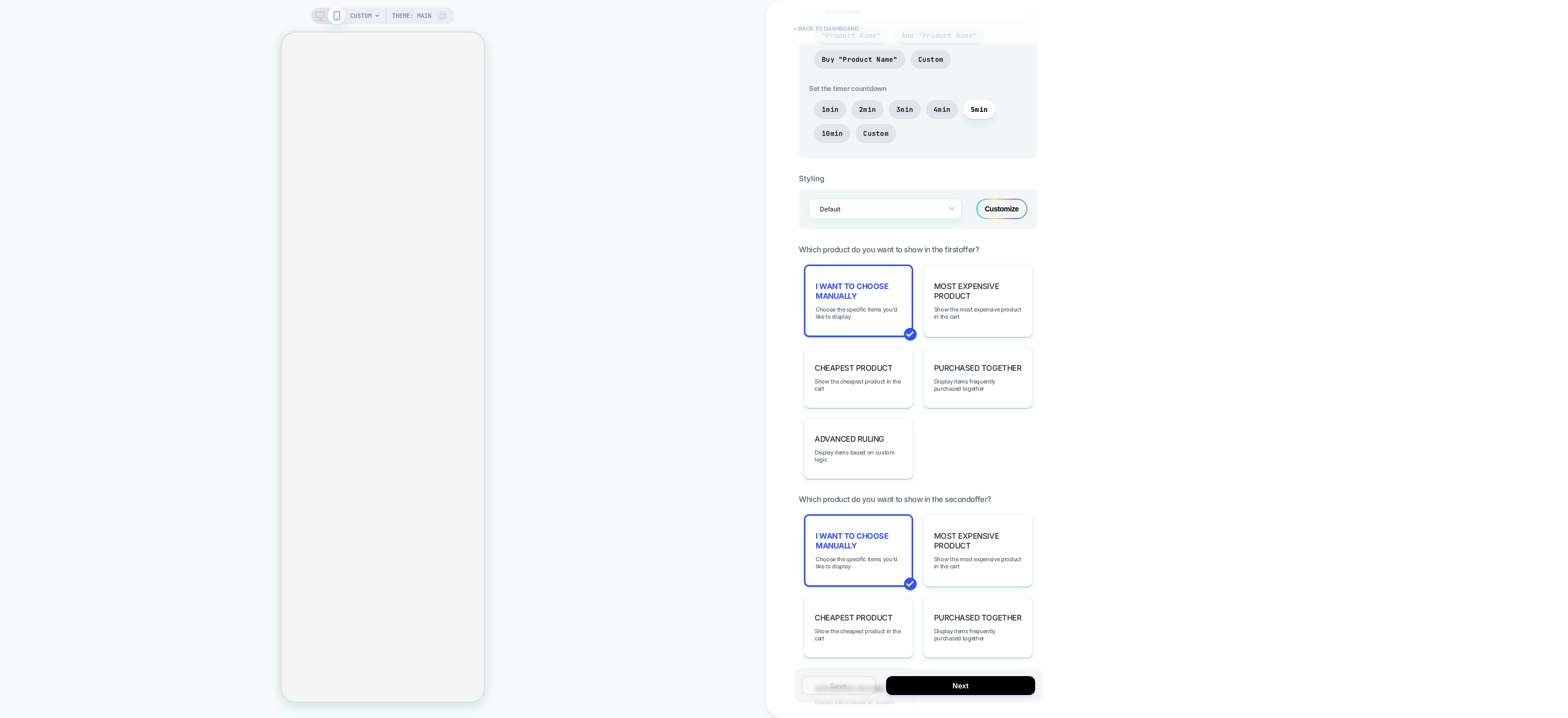
click at [802, 26] on button "< back to dashboard" at bounding box center [826, 28] width 75 height 16
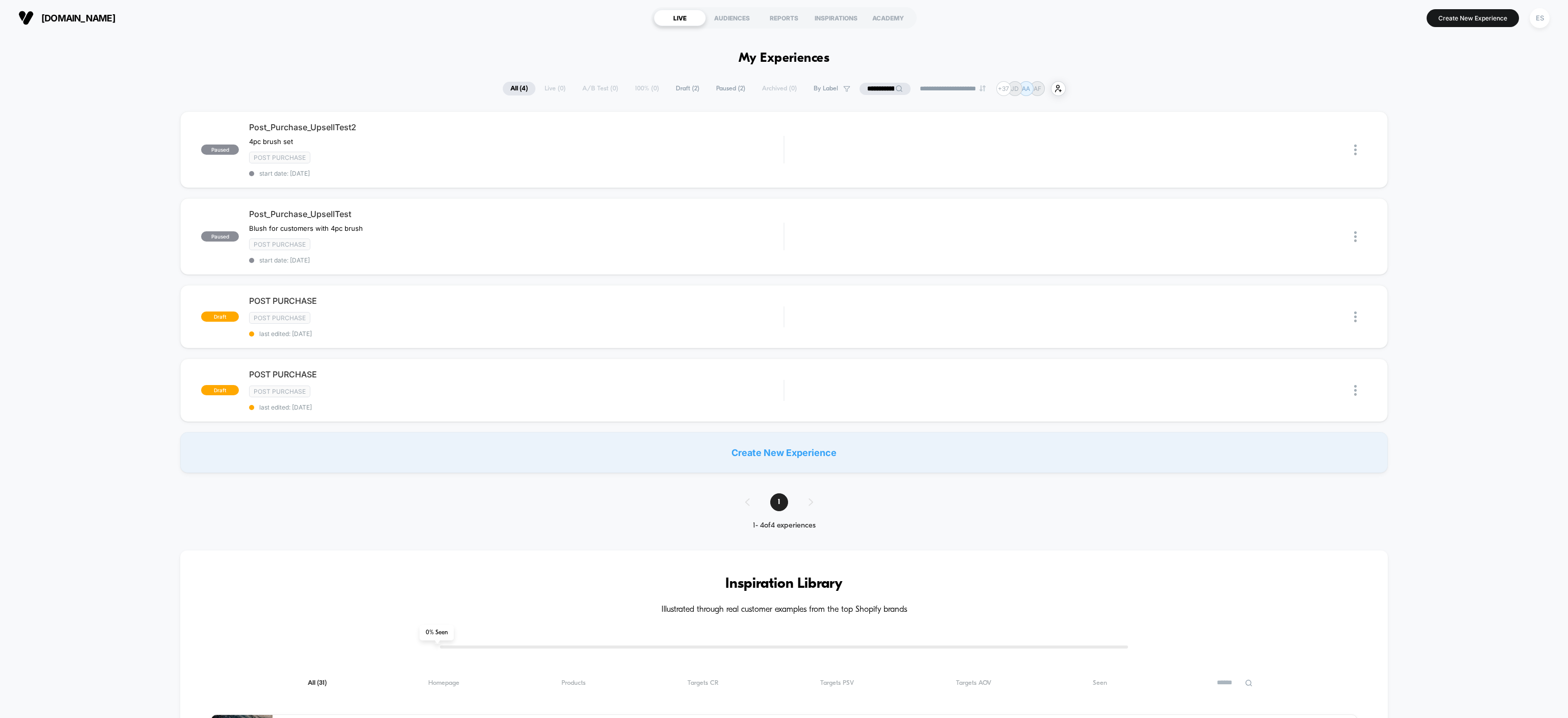
click at [150, 66] on div "**********" at bounding box center [784, 712] width 1568 height 1352
click at [273, 126] on span "Post_Purchase_UpsellTest2" at bounding box center [516, 127] width 534 height 10
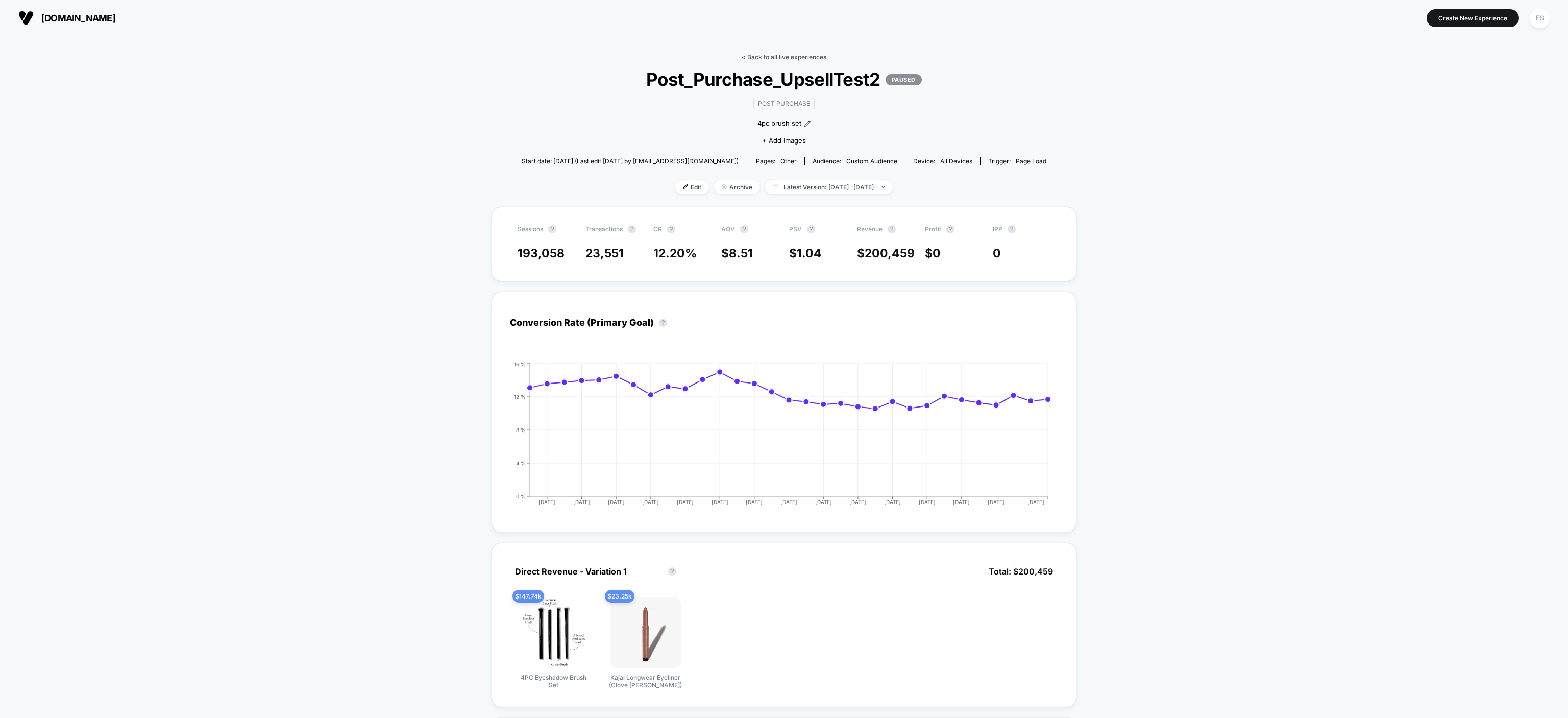
click at [789, 54] on link "< Back to all live experiences" at bounding box center [784, 57] width 84 height 8
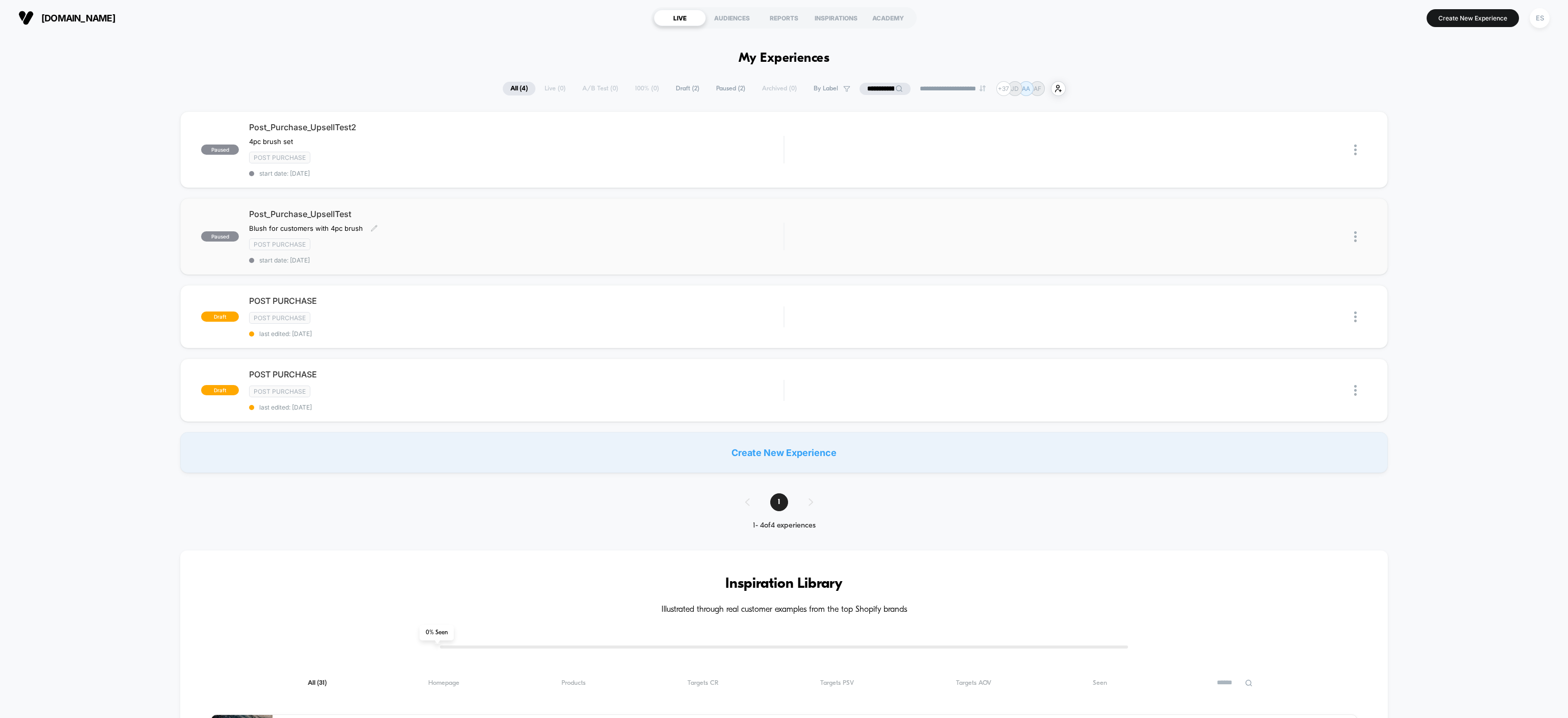
click at [317, 214] on span "Post_Purchase_UpsellTest" at bounding box center [516, 214] width 534 height 10
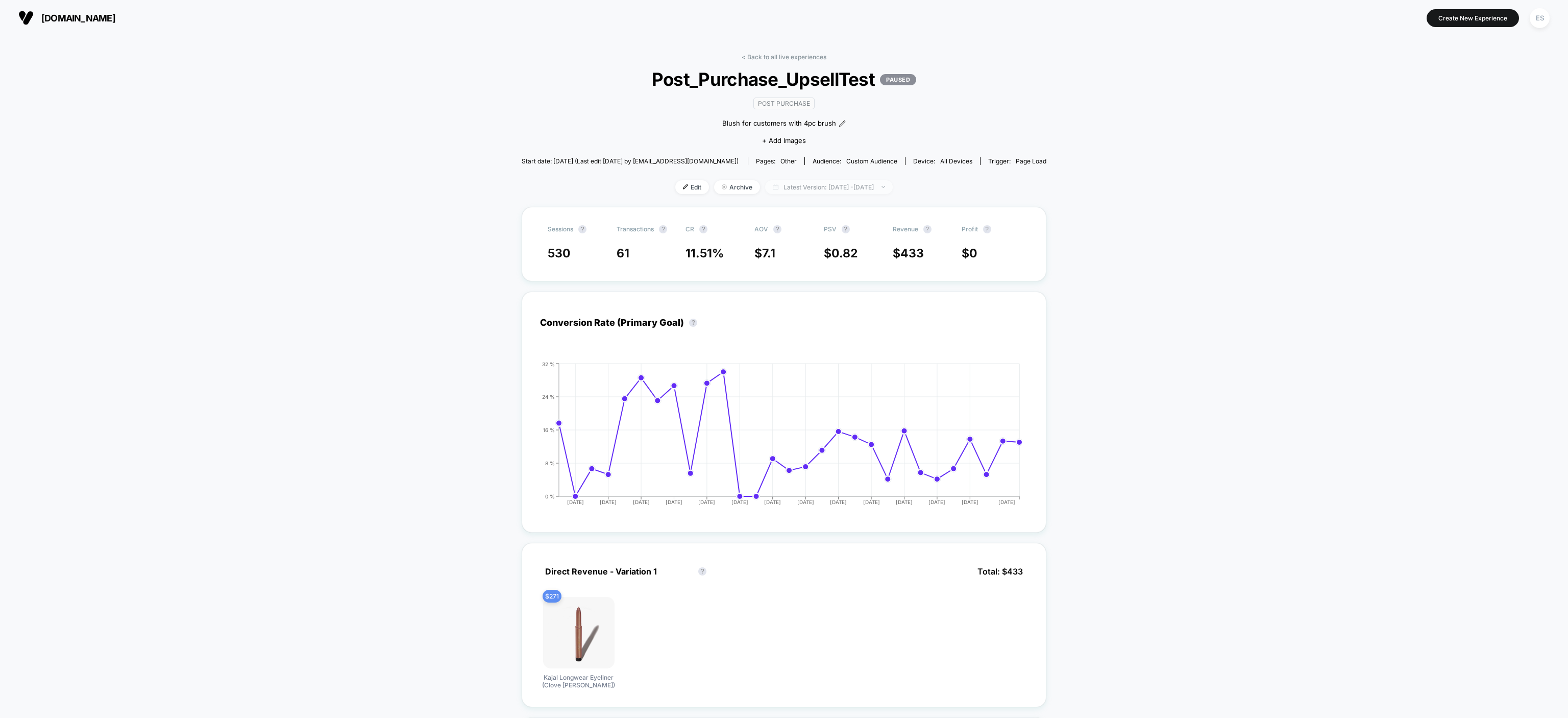
click at [786, 185] on span "Latest Version: [DATE] - [DATE]" at bounding box center [829, 187] width 128 height 13
click at [764, 335] on button "Overall" at bounding box center [757, 334] width 28 height 9
click at [779, 381] on button "Apply" at bounding box center [828, 383] width 172 height 17
